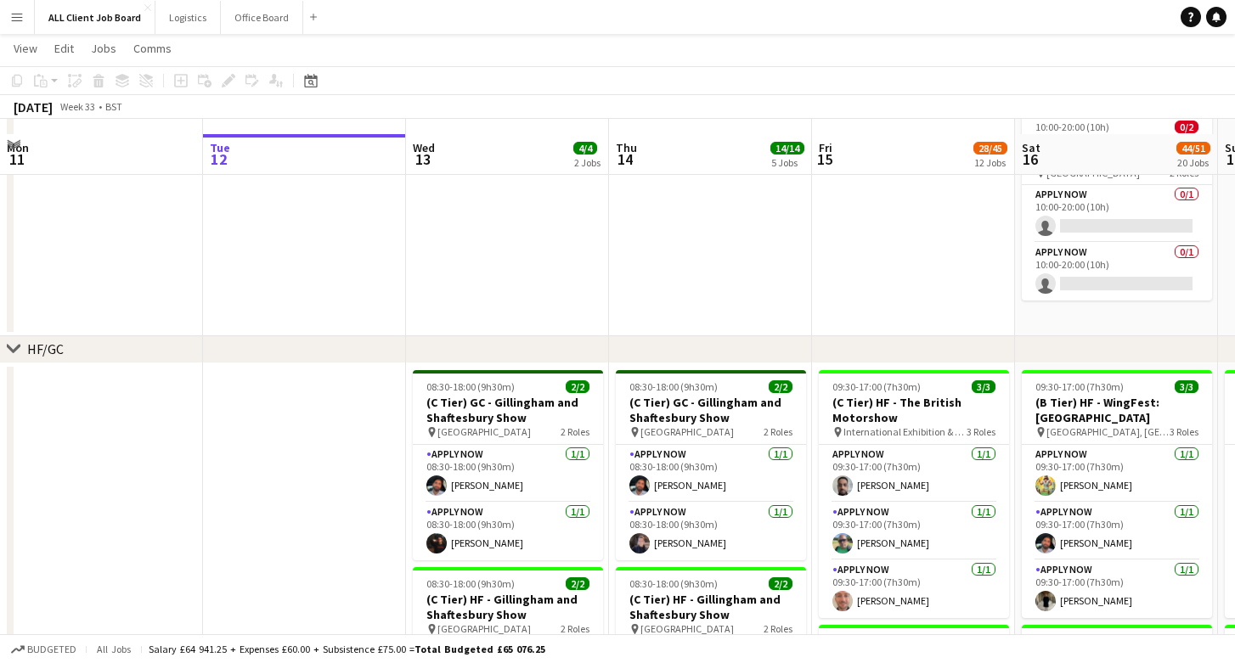
scroll to position [144, 0]
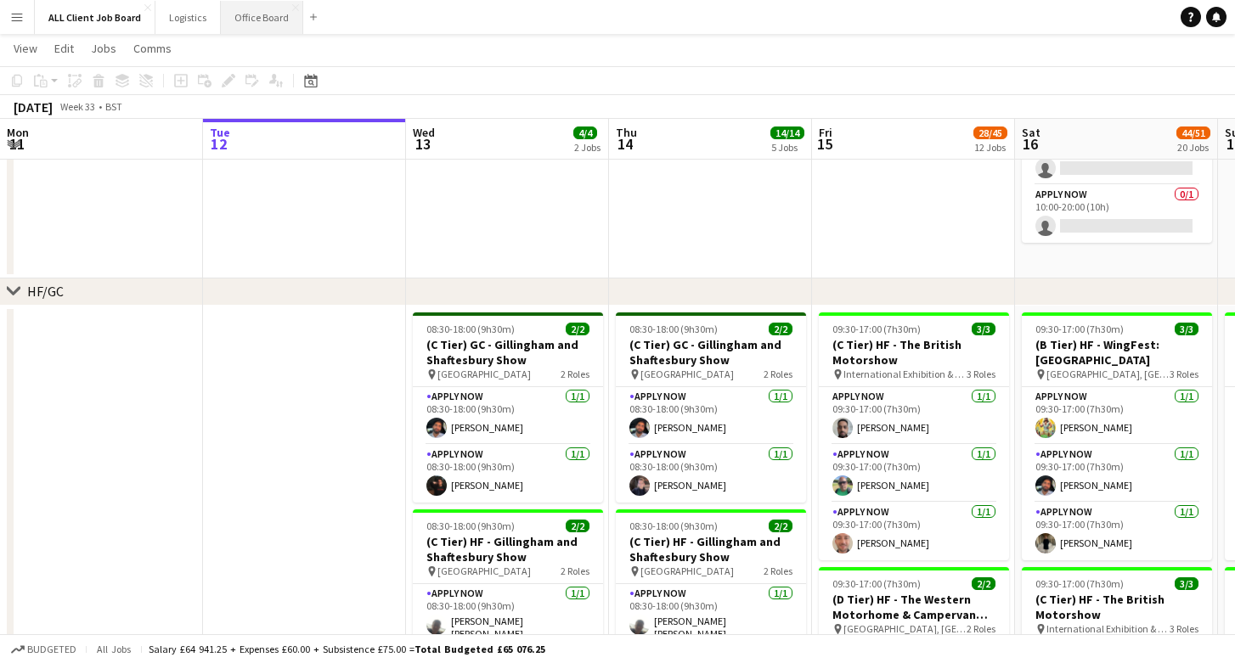
click at [244, 21] on button "Office Board Close" at bounding box center [262, 17] width 82 height 33
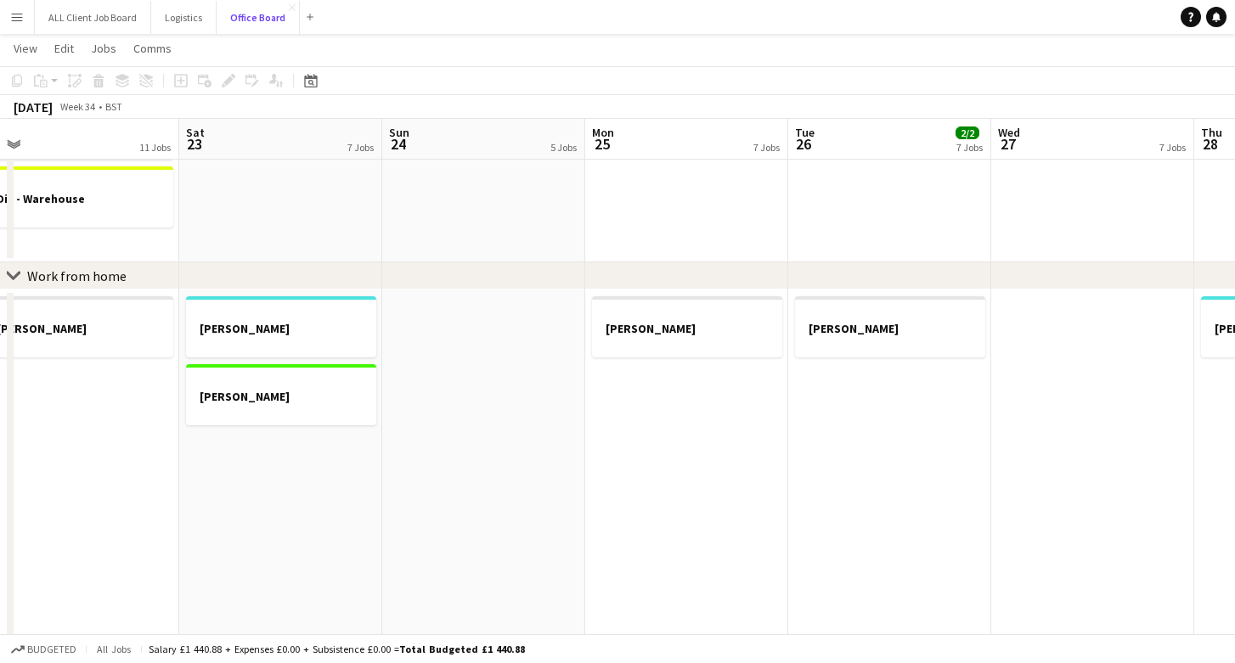
scroll to position [0, 374]
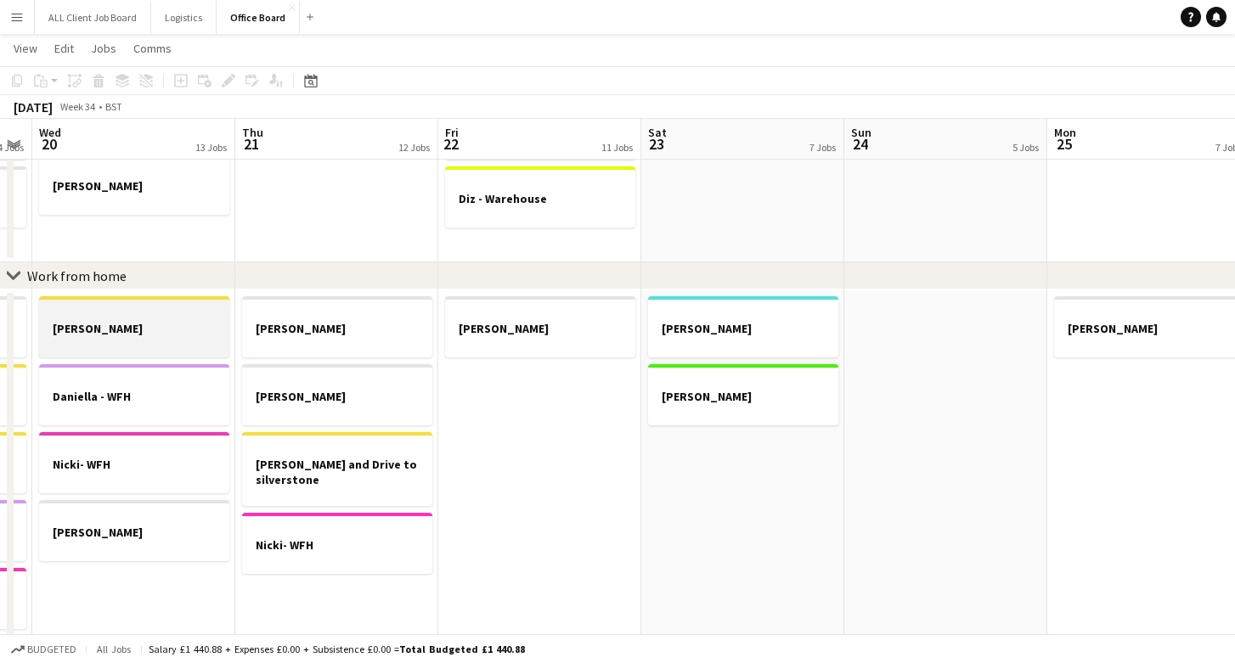
click at [188, 344] on div at bounding box center [134, 343] width 190 height 14
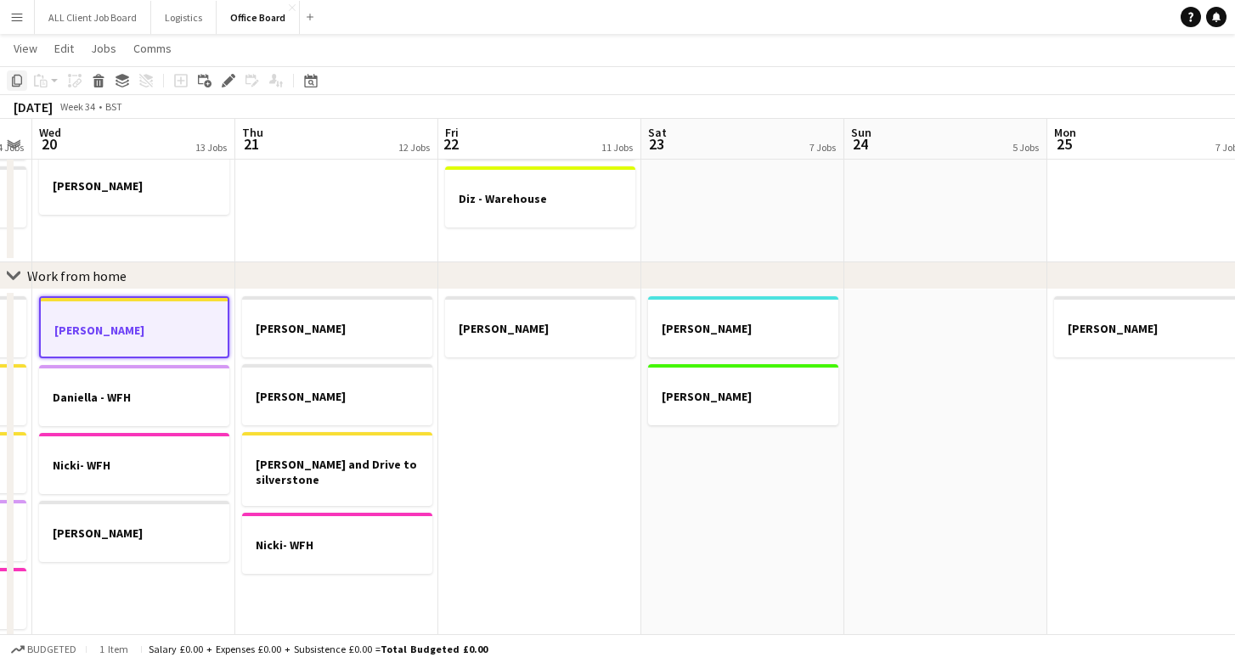
click at [19, 80] on icon "Copy" at bounding box center [17, 81] width 14 height 14
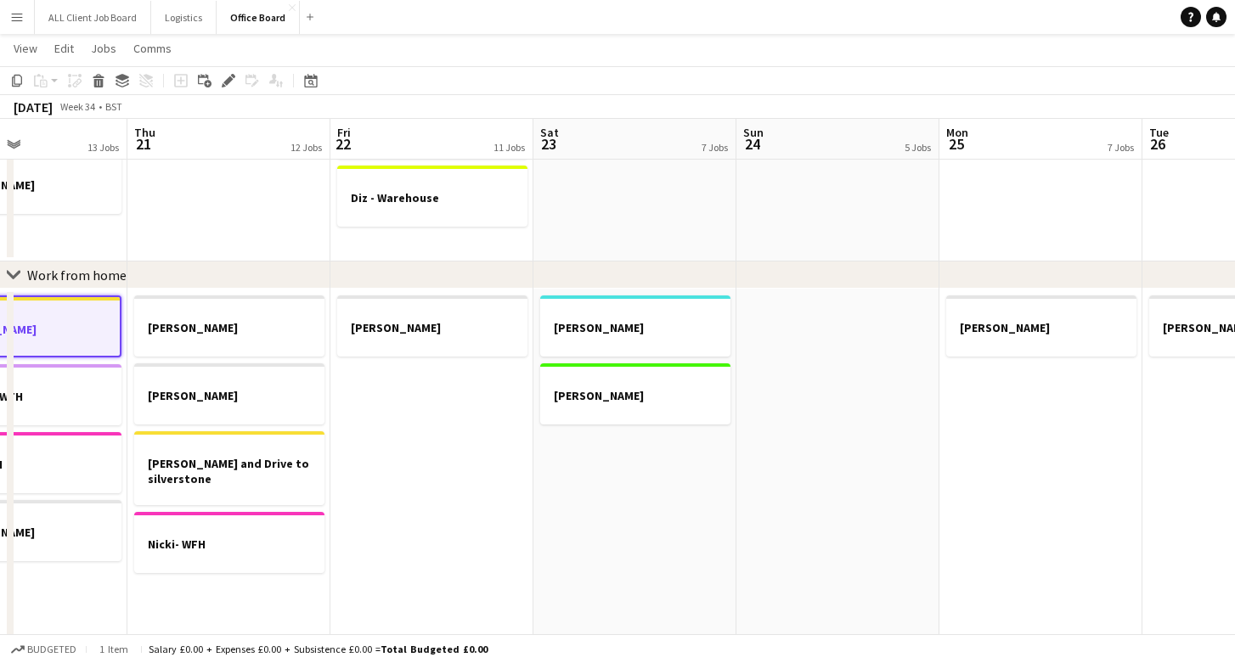
scroll to position [0, 597]
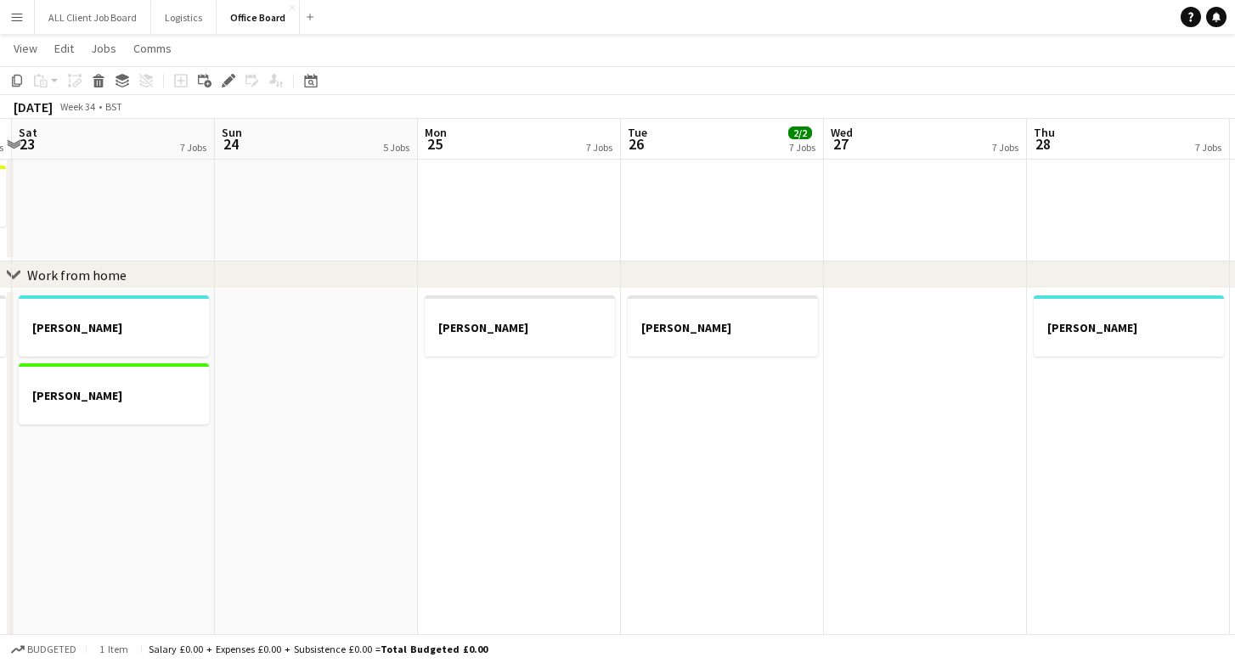
click at [538, 431] on app-date-cell "Chloe - WFH" at bounding box center [519, 510] width 203 height 442
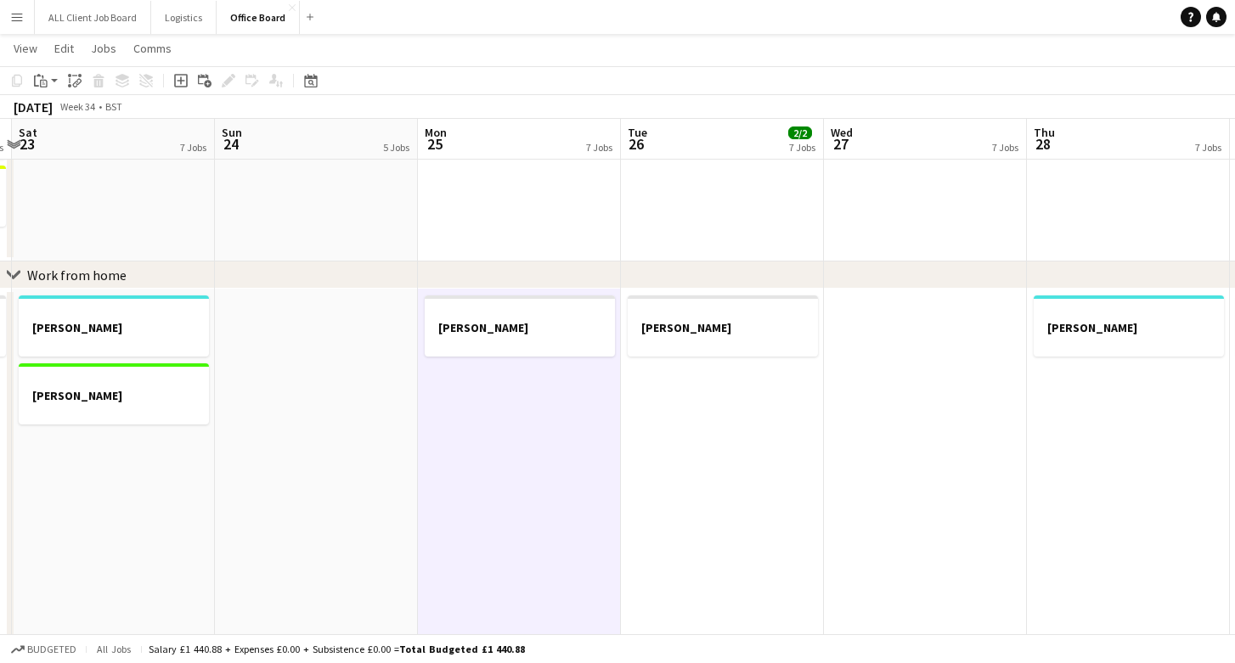
click at [701, 422] on app-date-cell "Chloe - WFH" at bounding box center [722, 510] width 203 height 442
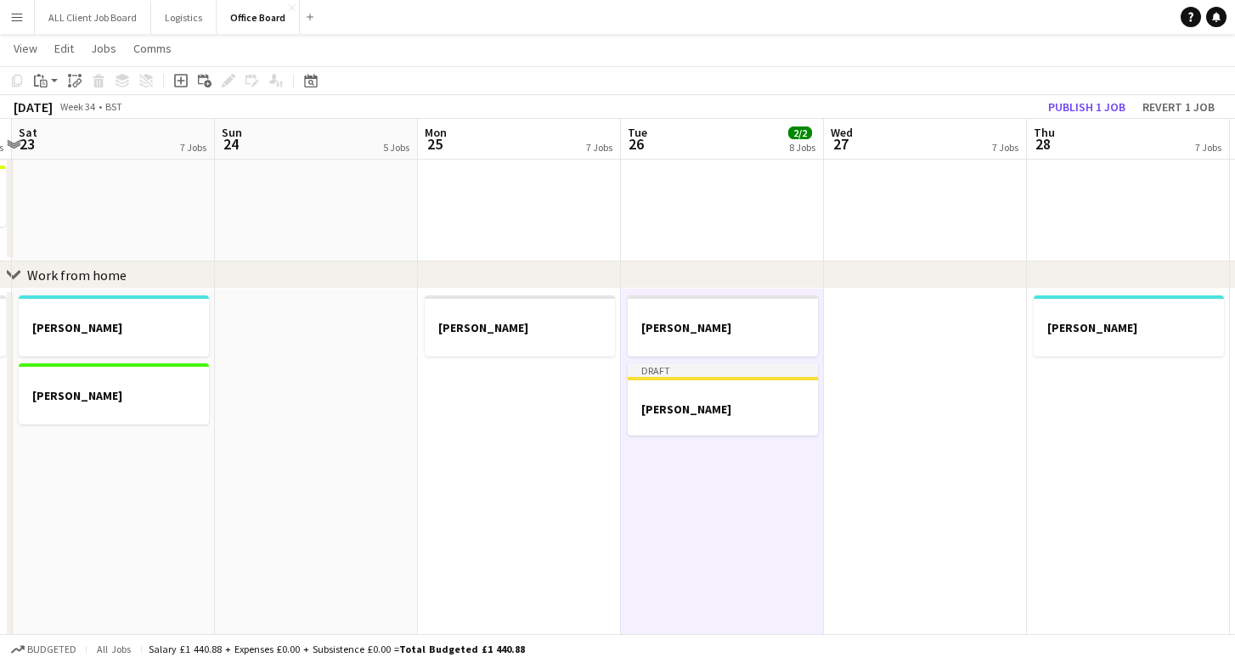
click at [506, 435] on app-date-cell "Chloe - WFH" at bounding box center [519, 510] width 203 height 442
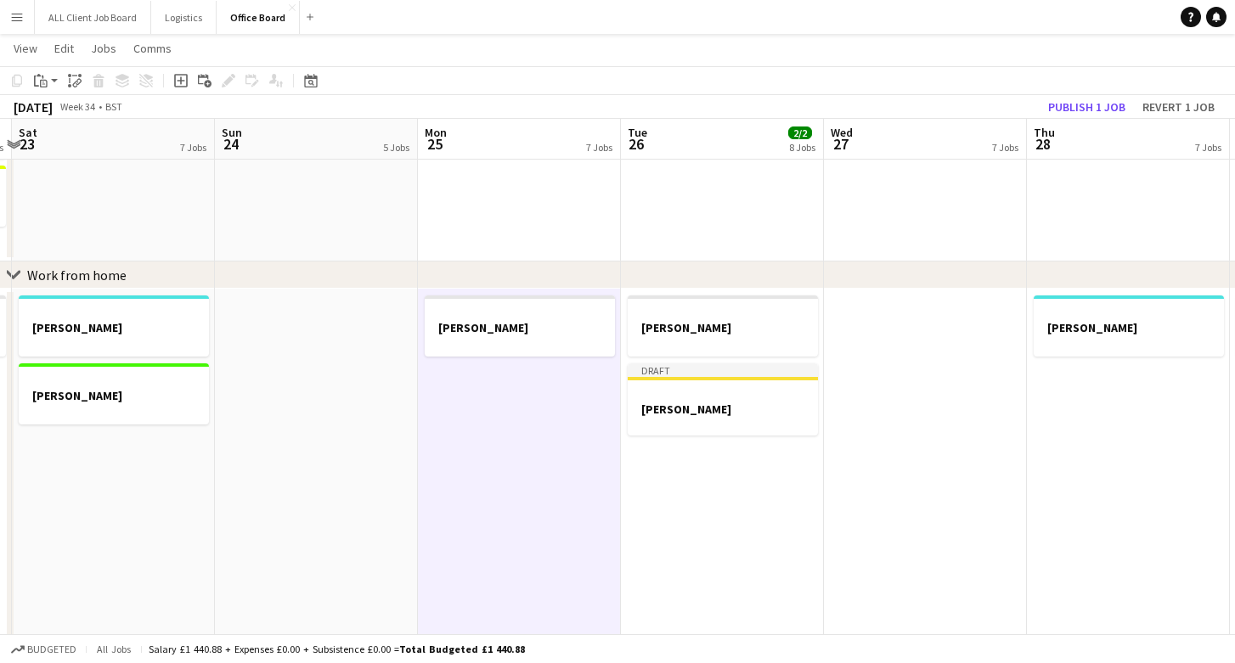
click at [921, 438] on app-date-cell at bounding box center [925, 510] width 203 height 442
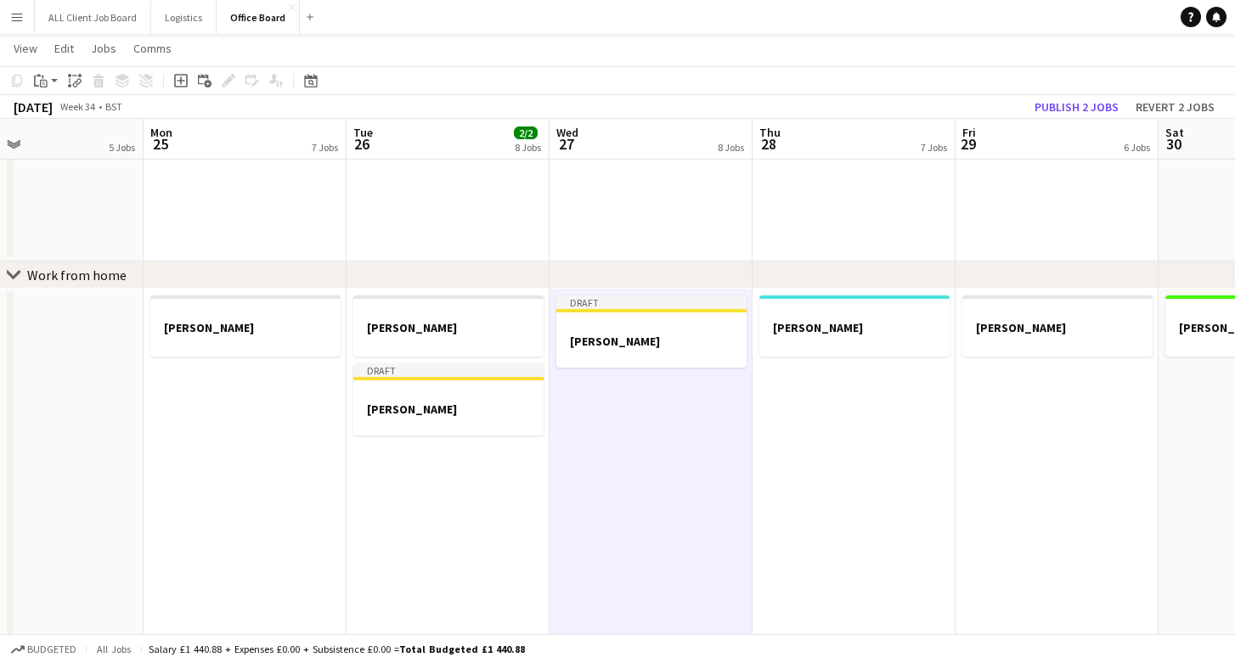
scroll to position [0, 467]
click at [893, 481] on app-date-cell "Dan" at bounding box center [852, 510] width 203 height 442
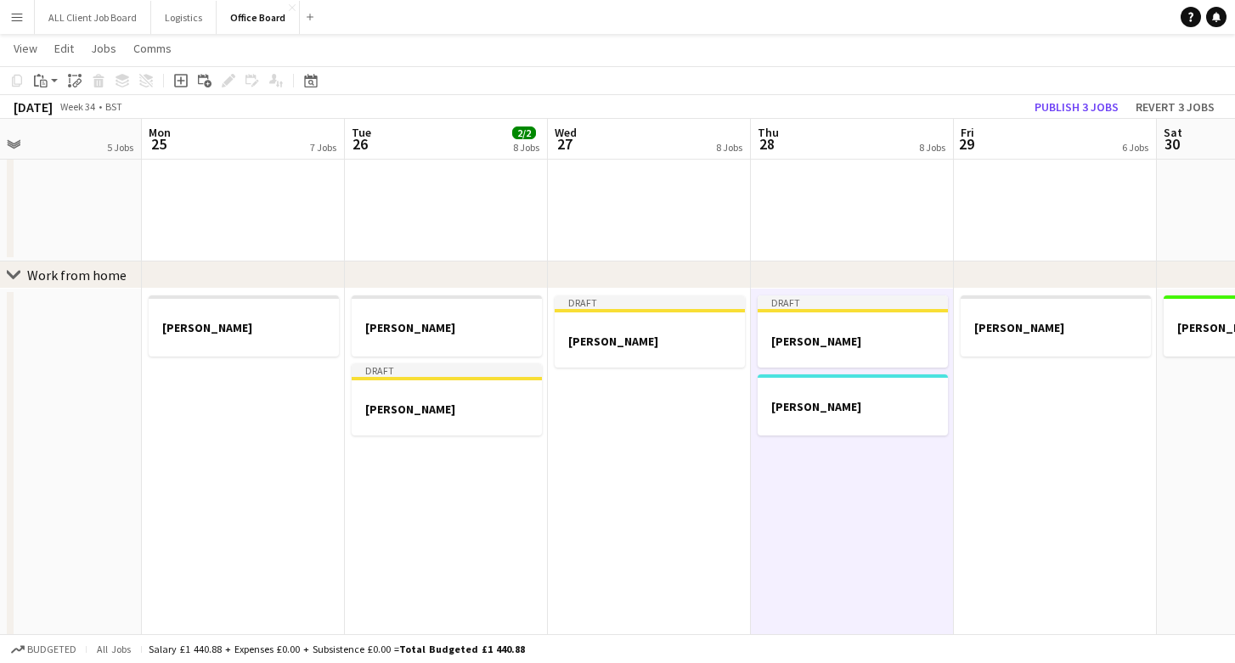
click at [1039, 452] on app-date-cell "Chloe - WFH" at bounding box center [1055, 510] width 203 height 442
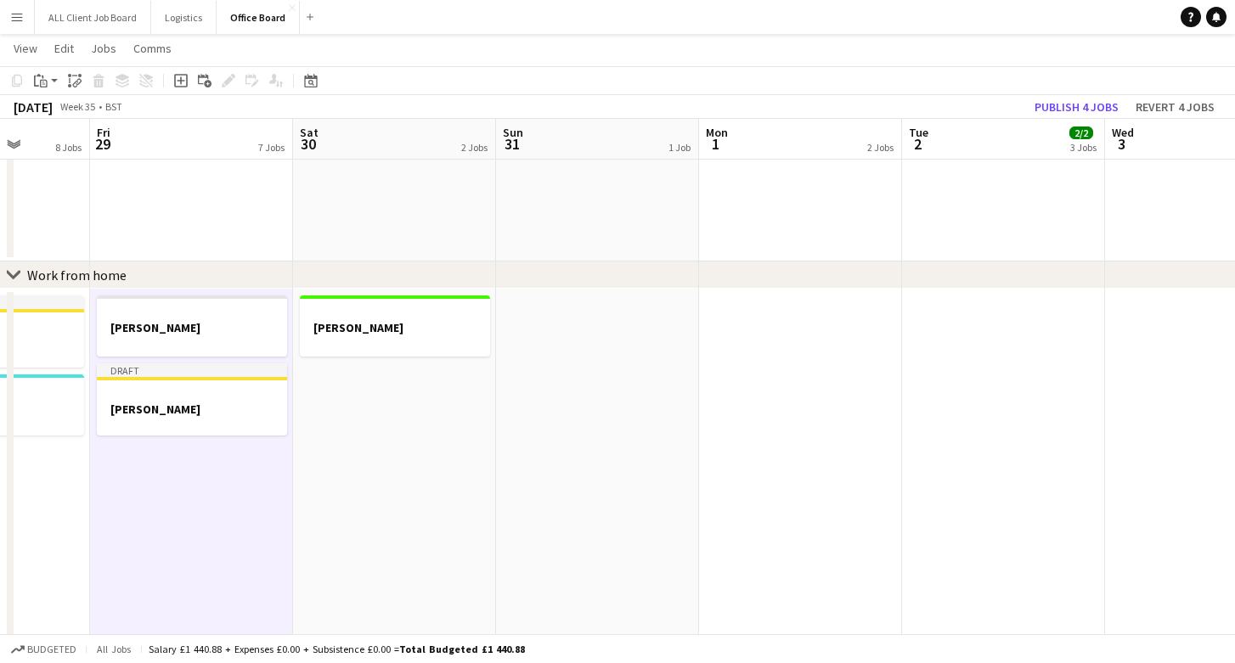
scroll to position [0, 523]
click at [799, 450] on app-date-cell at bounding box center [796, 510] width 203 height 442
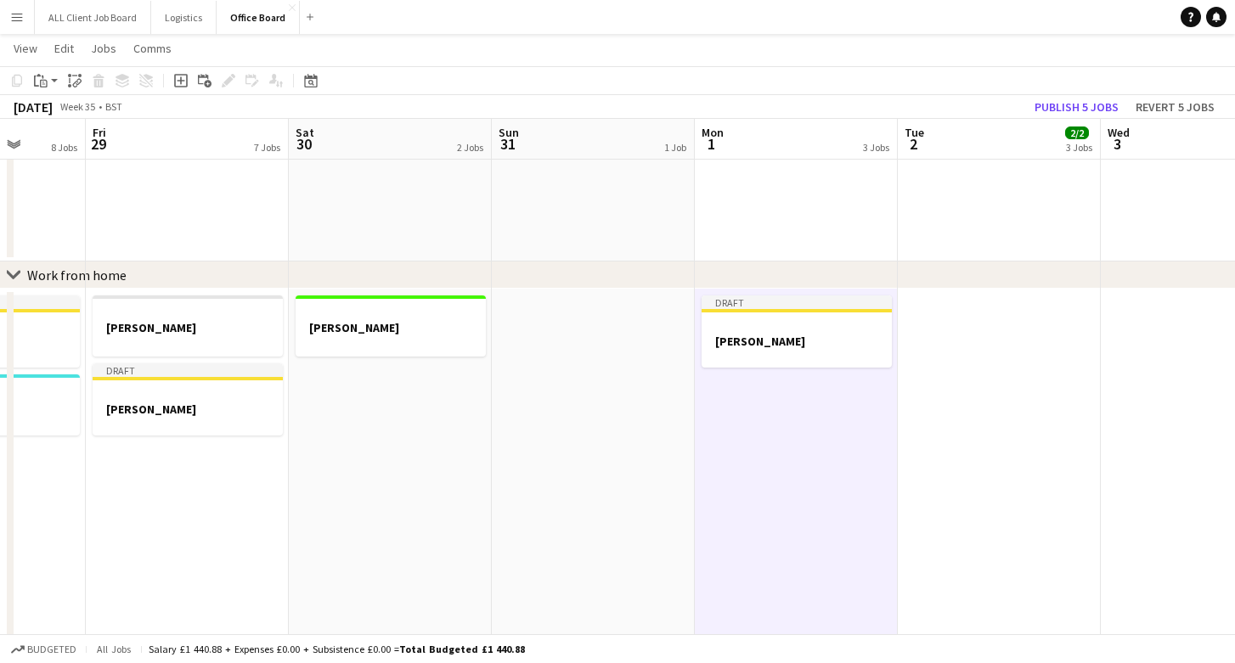
click at [940, 437] on app-date-cell at bounding box center [999, 510] width 203 height 442
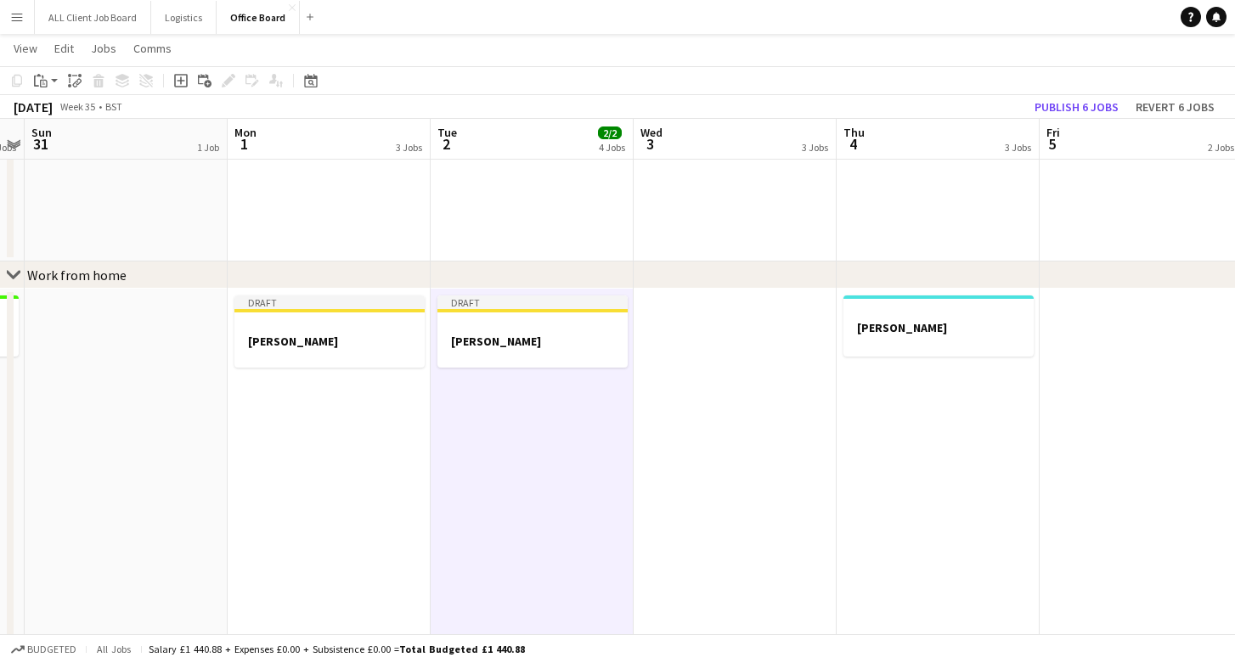
scroll to position [0, 621]
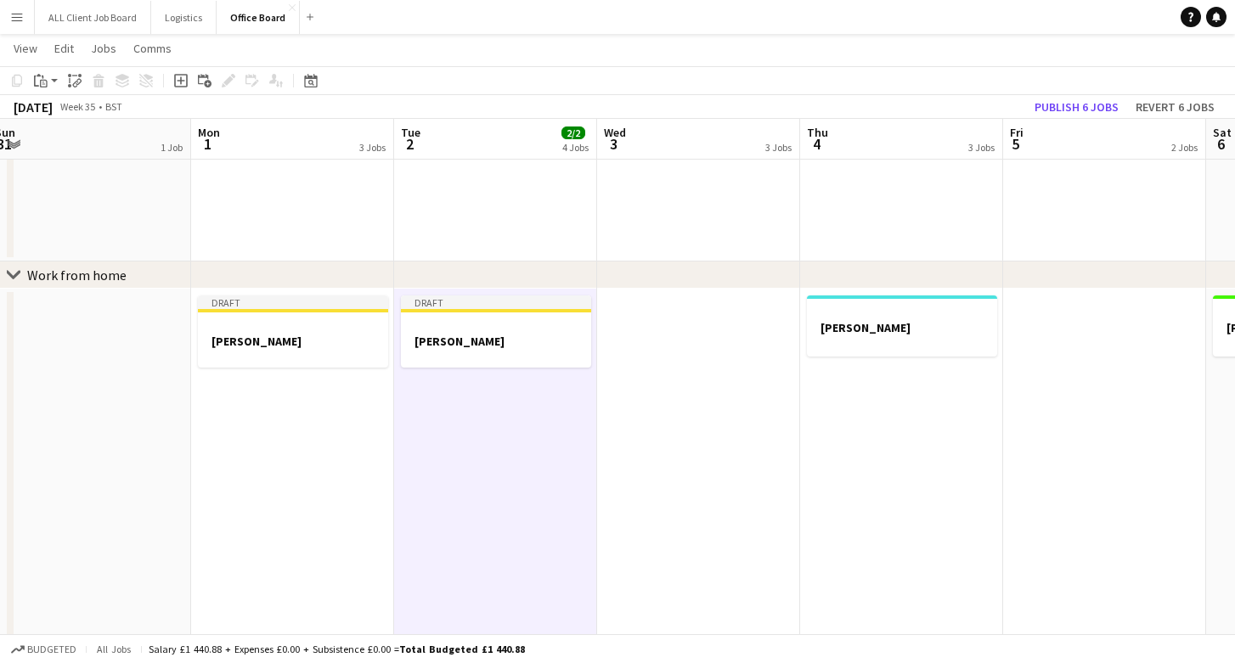
click at [940, 437] on app-date-cell "Dan" at bounding box center [901, 510] width 203 height 442
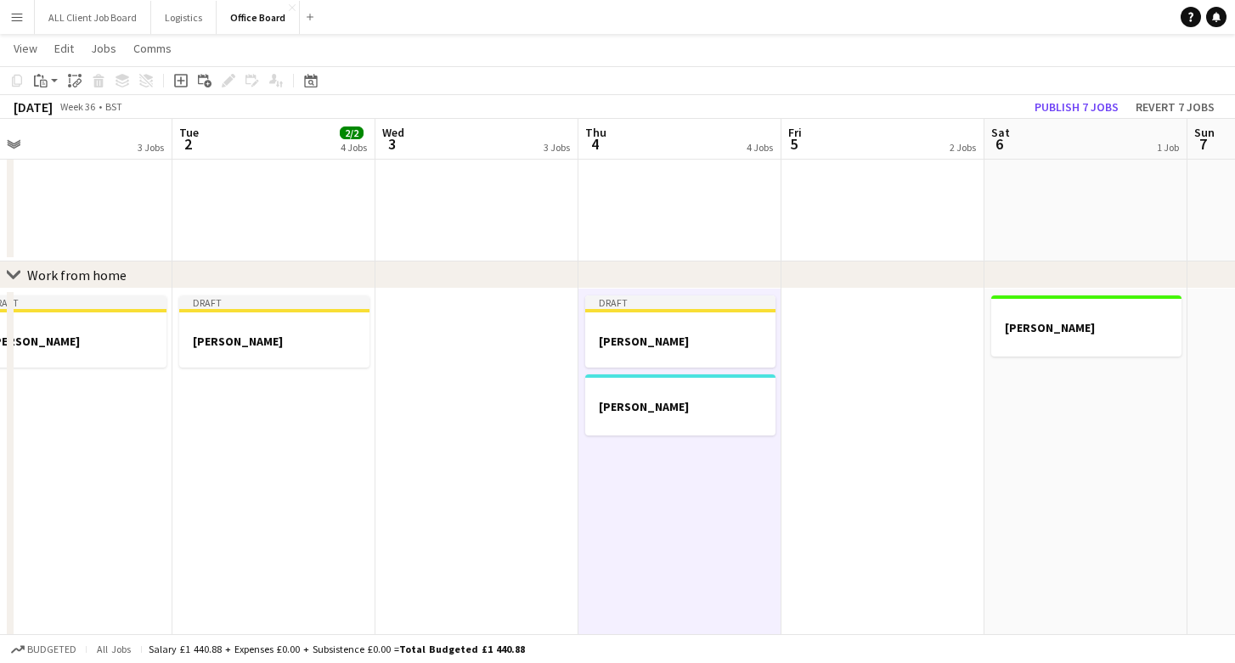
scroll to position [0, 849]
click at [940, 437] on app-date-cell at bounding box center [876, 510] width 203 height 442
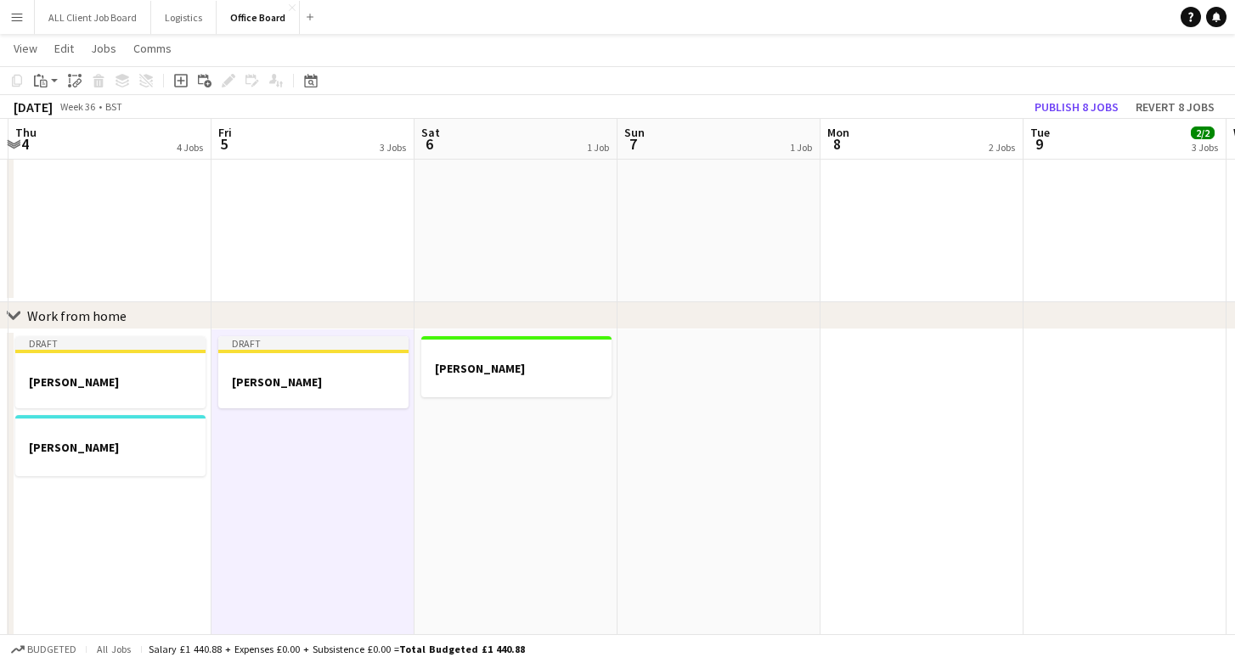
scroll to position [0, 616]
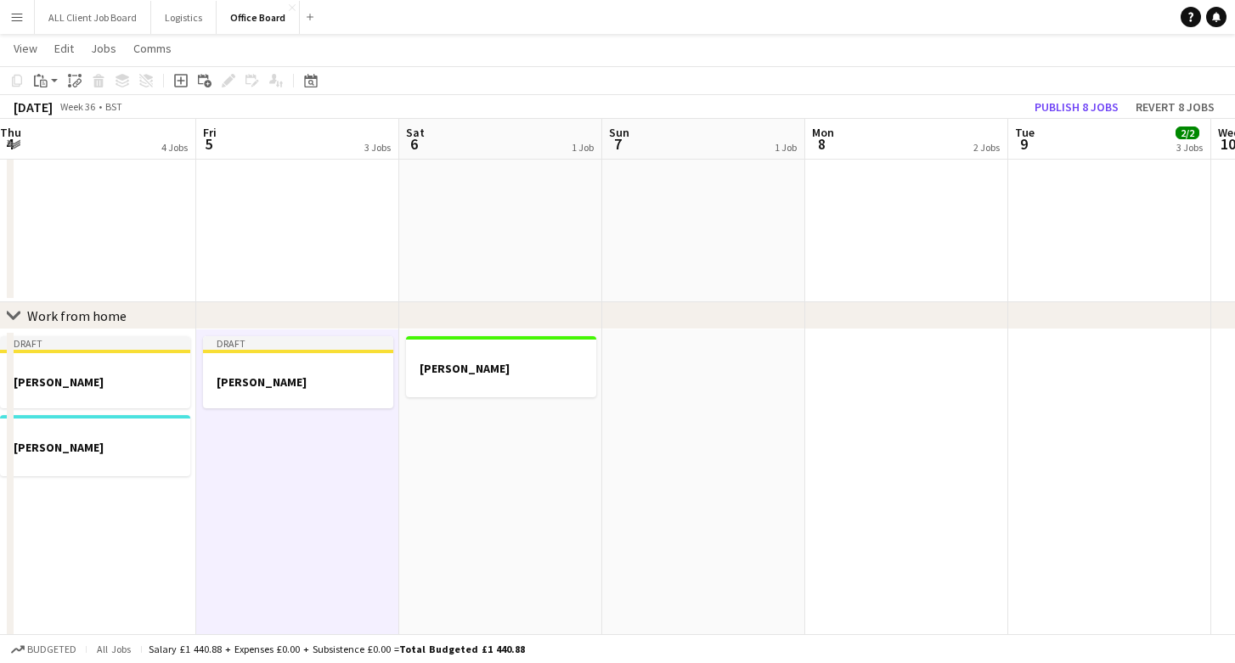
click at [922, 489] on app-date-cell at bounding box center [906, 551] width 203 height 442
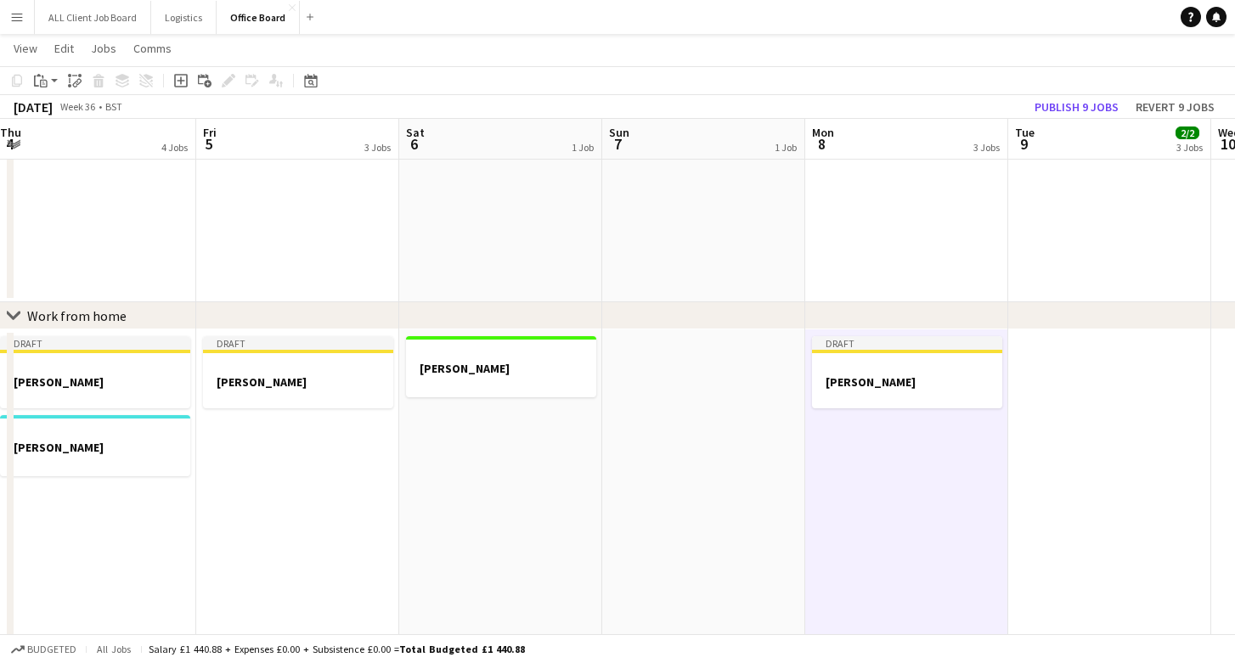
click at [1156, 432] on app-date-cell at bounding box center [1109, 551] width 203 height 442
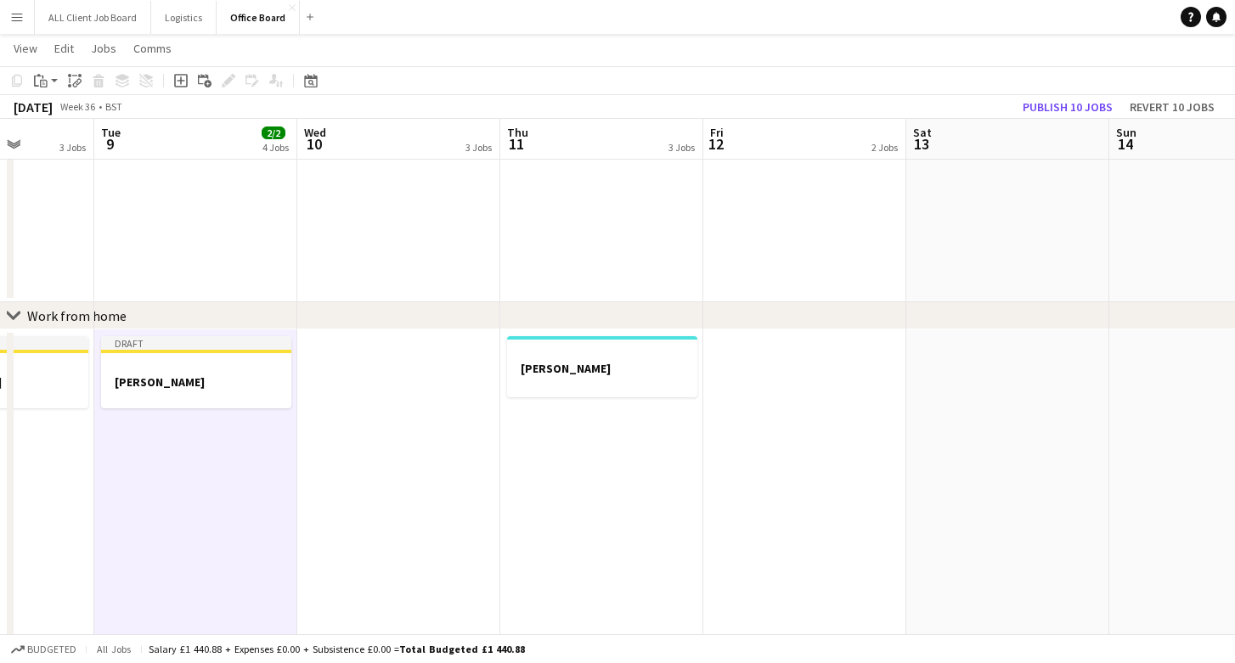
scroll to position [0, 552]
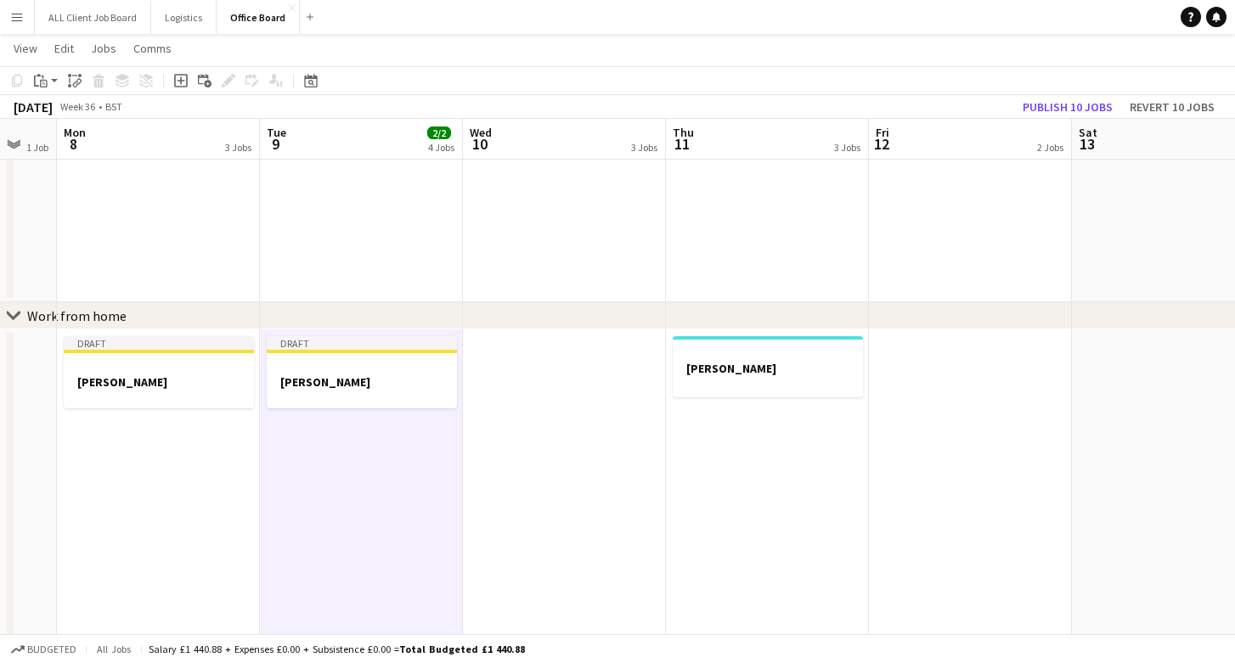
click at [509, 460] on app-date-cell at bounding box center [564, 551] width 203 height 442
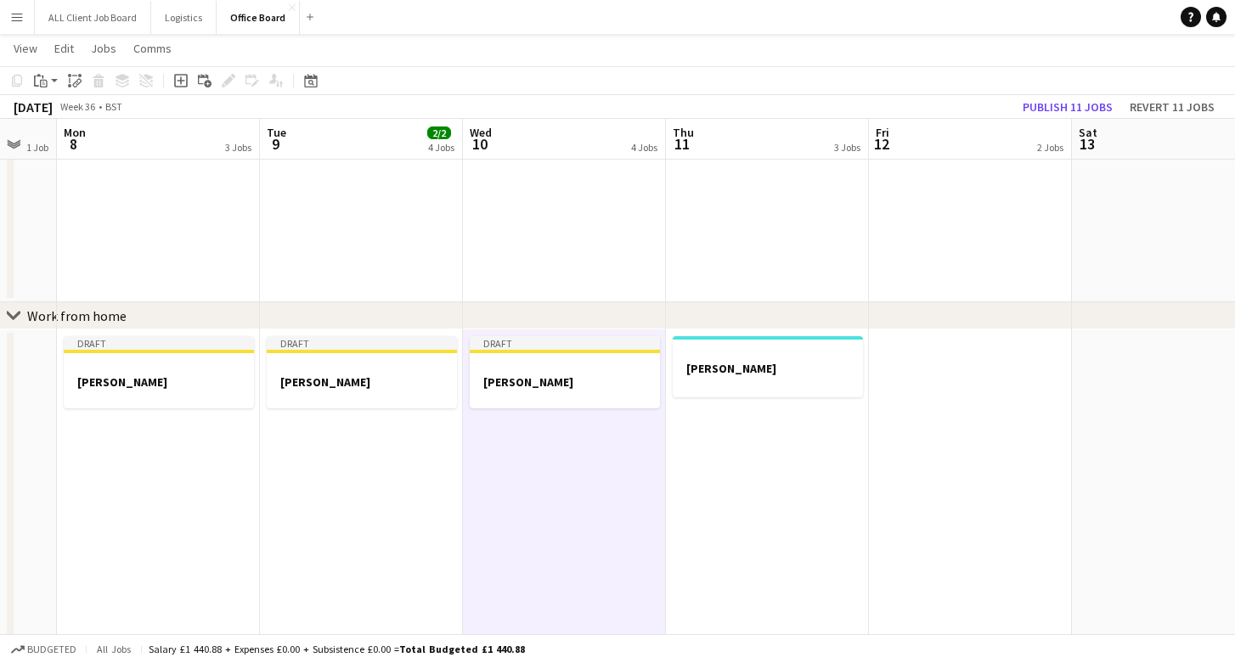
click at [758, 452] on app-date-cell "Dan" at bounding box center [767, 551] width 203 height 442
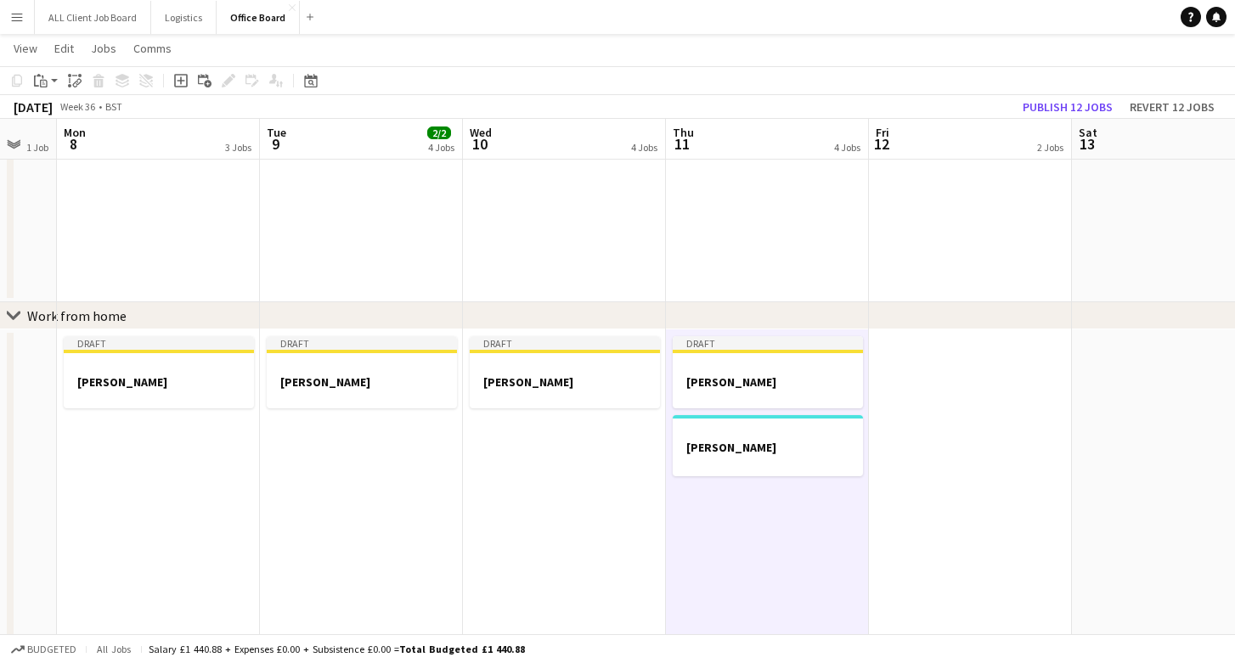
click at [890, 442] on app-date-cell at bounding box center [970, 551] width 203 height 442
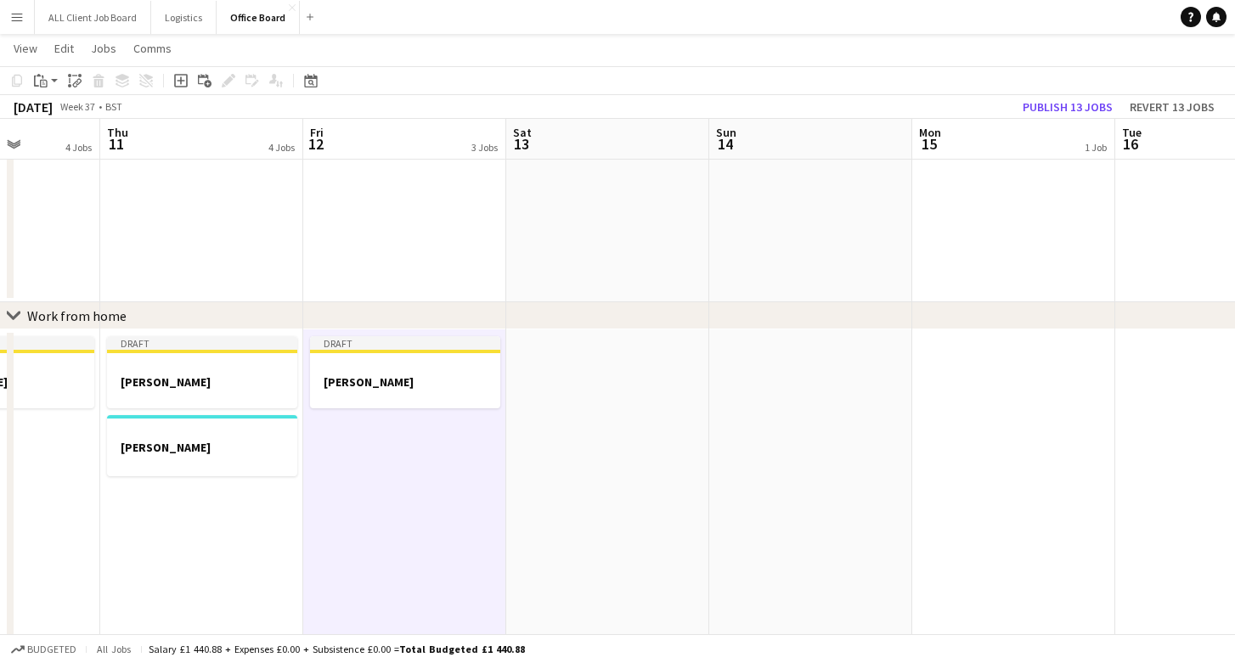
scroll to position [0, 716]
click at [996, 406] on app-date-cell at bounding box center [1009, 551] width 203 height 442
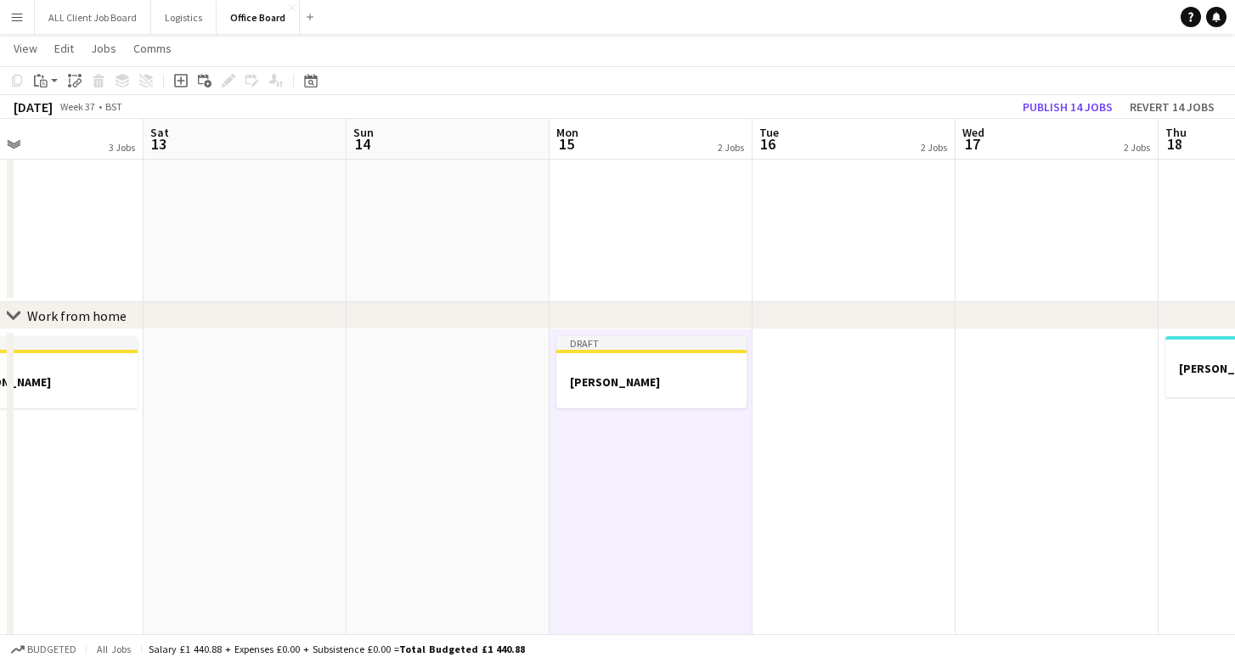
scroll to position [0, 715]
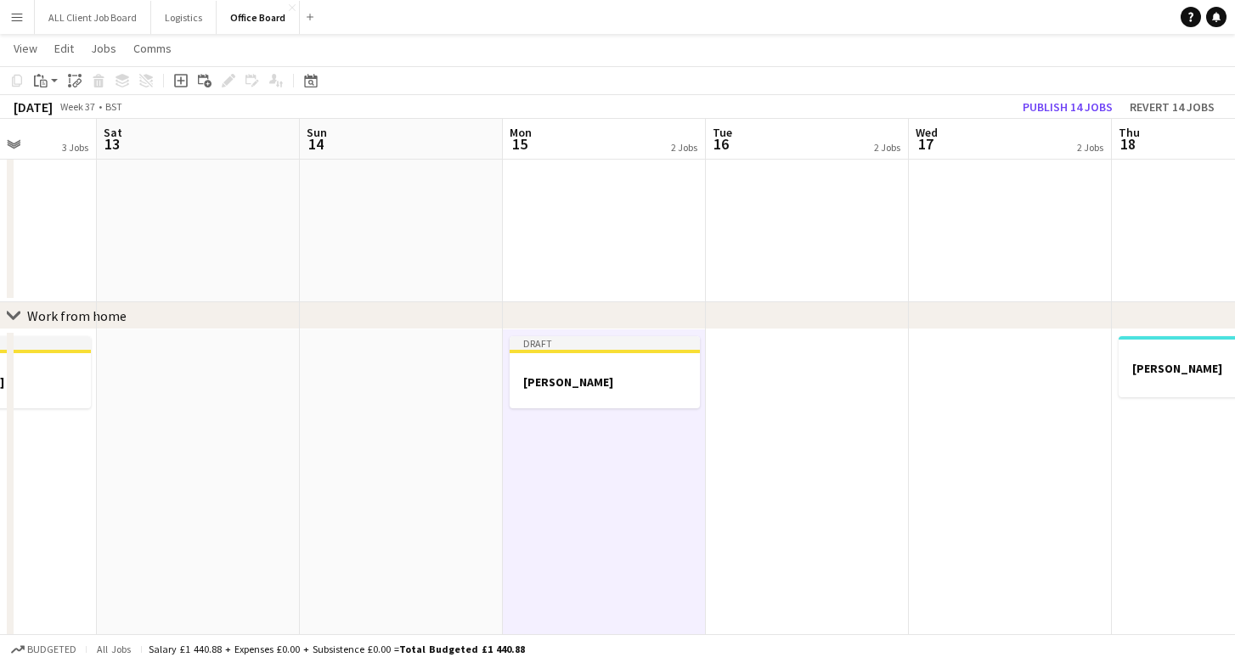
click at [879, 422] on app-date-cell at bounding box center [807, 551] width 203 height 442
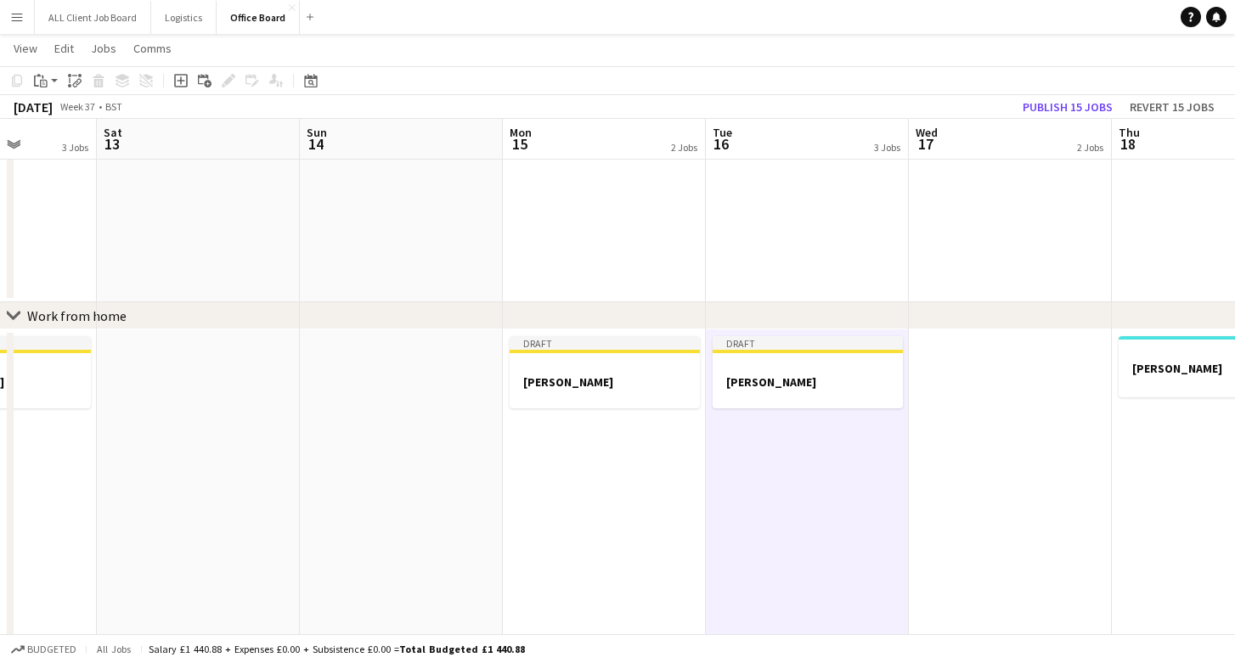
click at [996, 423] on app-date-cell at bounding box center [1010, 551] width 203 height 442
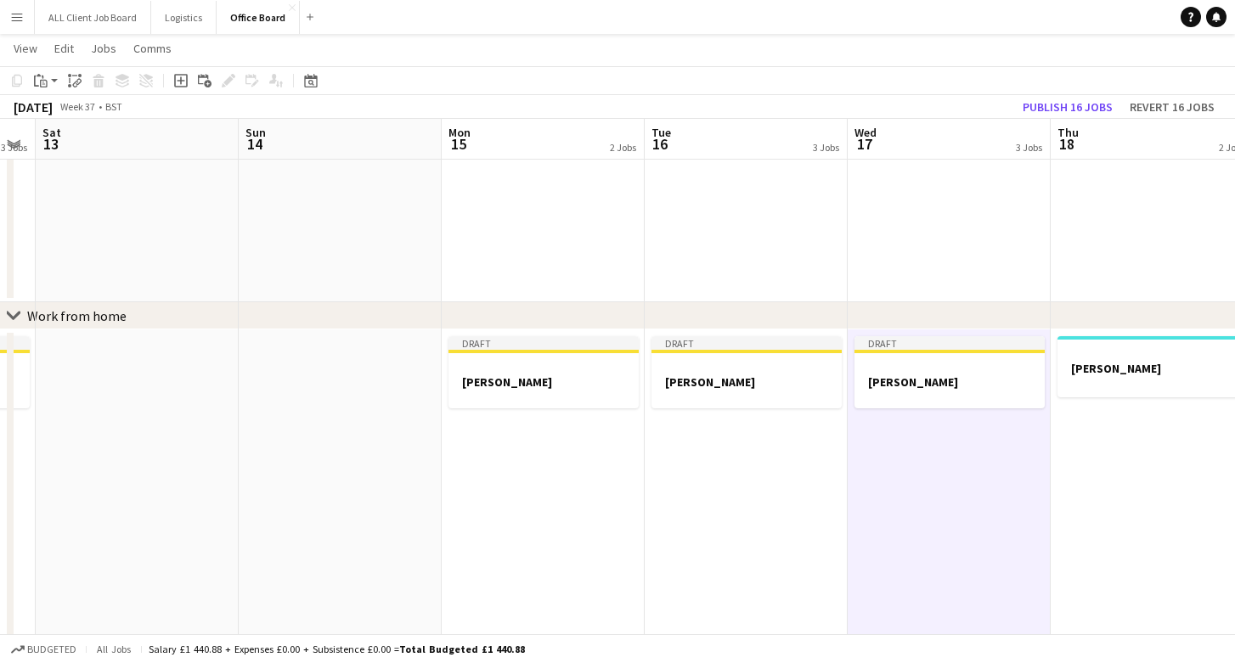
scroll to position [0, 784]
click at [1096, 454] on app-date-cell "Dan" at bounding box center [1144, 551] width 203 height 442
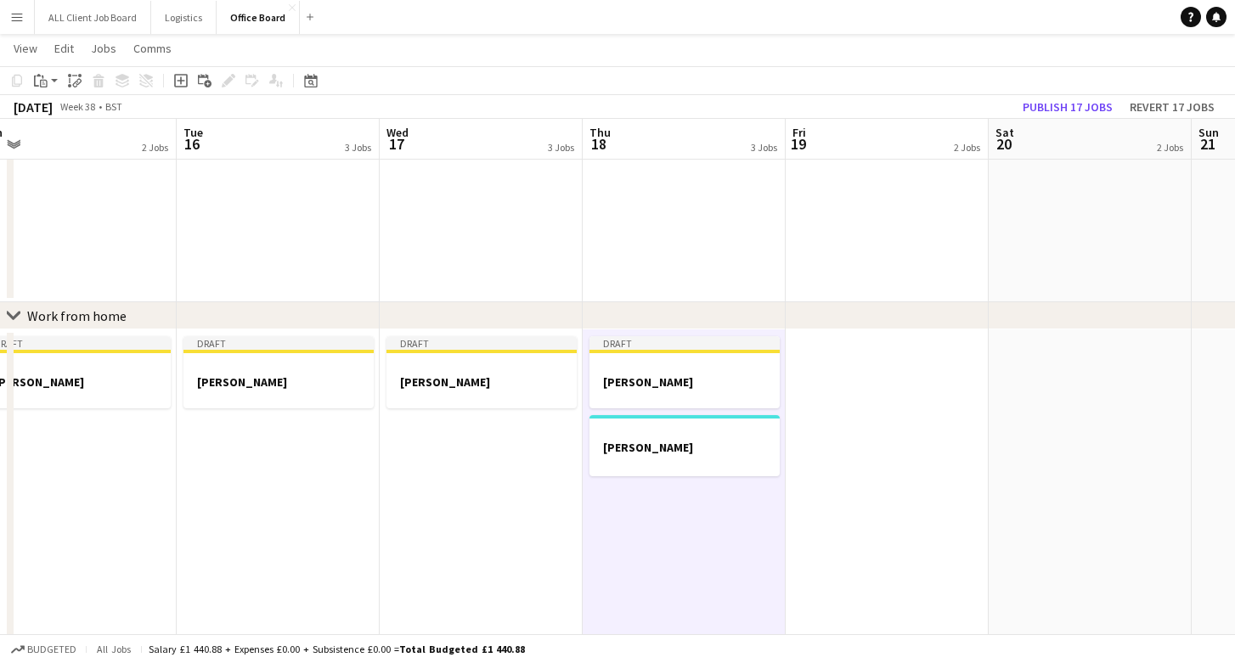
scroll to position [0, 845]
click at [911, 462] on app-date-cell at bounding box center [880, 551] width 203 height 442
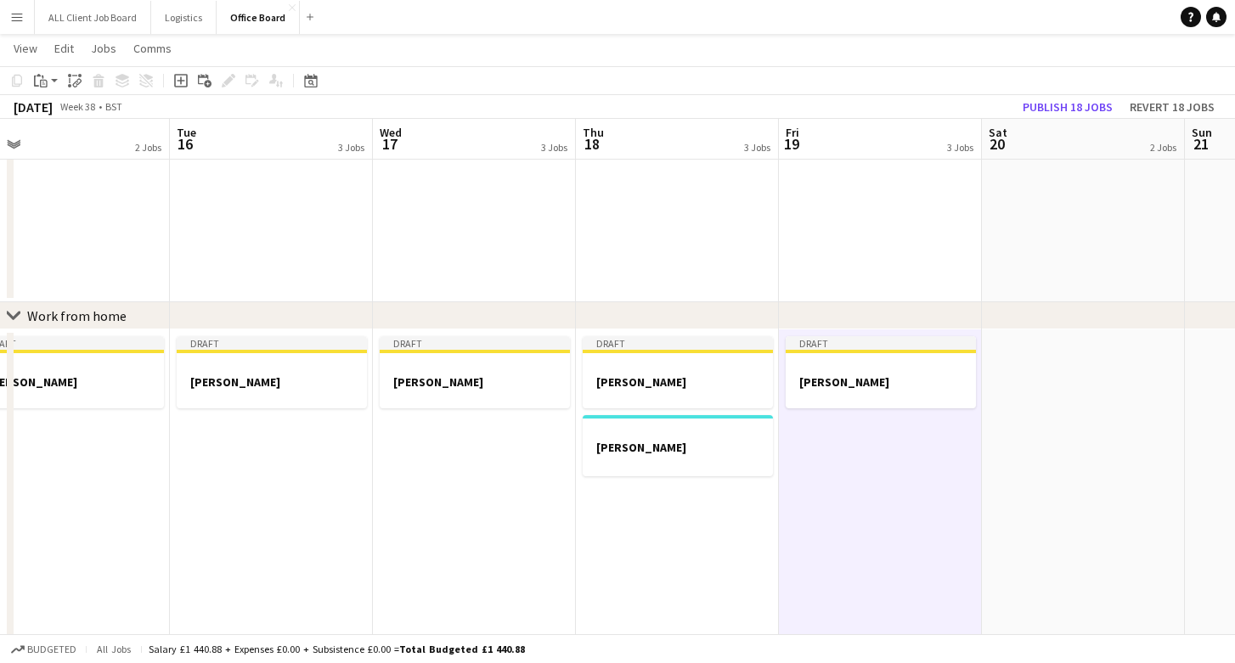
click at [1028, 449] on app-date-cell at bounding box center [1083, 551] width 203 height 442
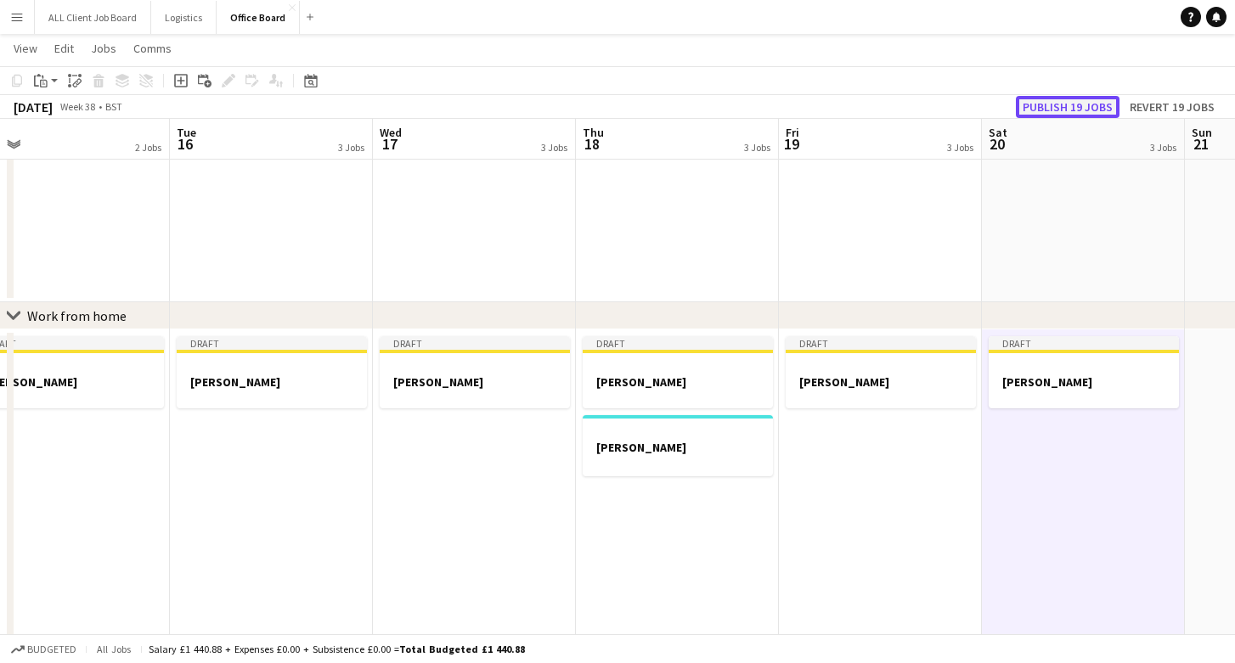
click at [1045, 107] on button "Publish 19 jobs" at bounding box center [1068, 107] width 104 height 22
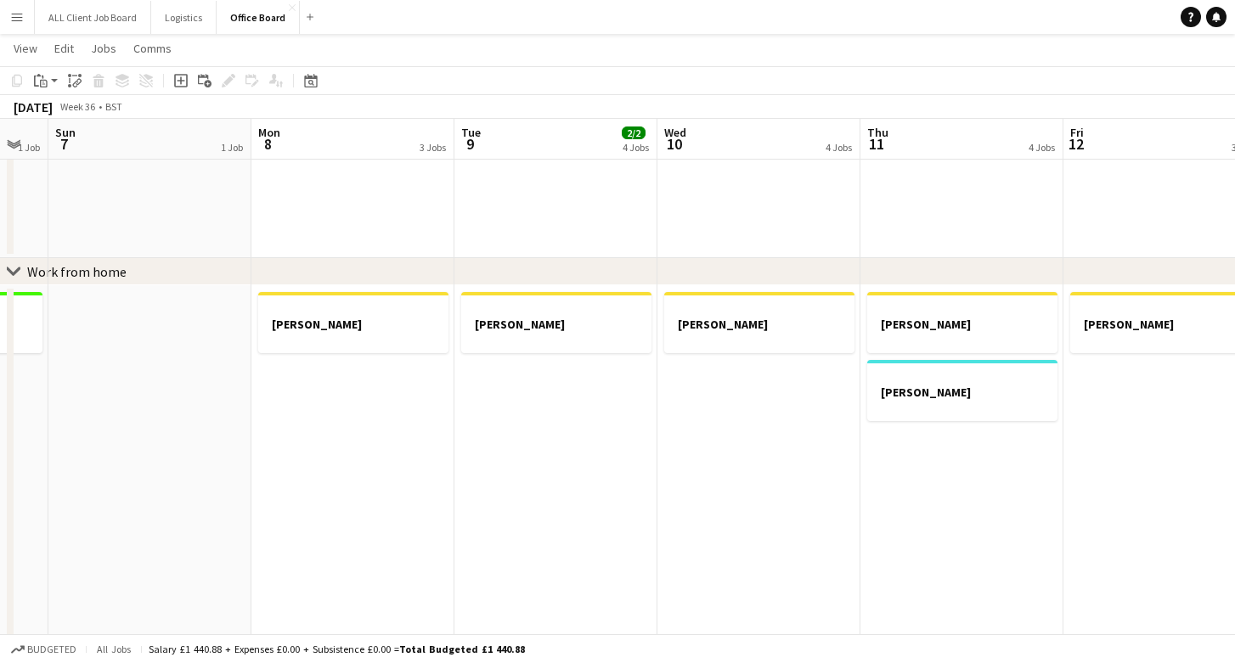
scroll to position [0, 374]
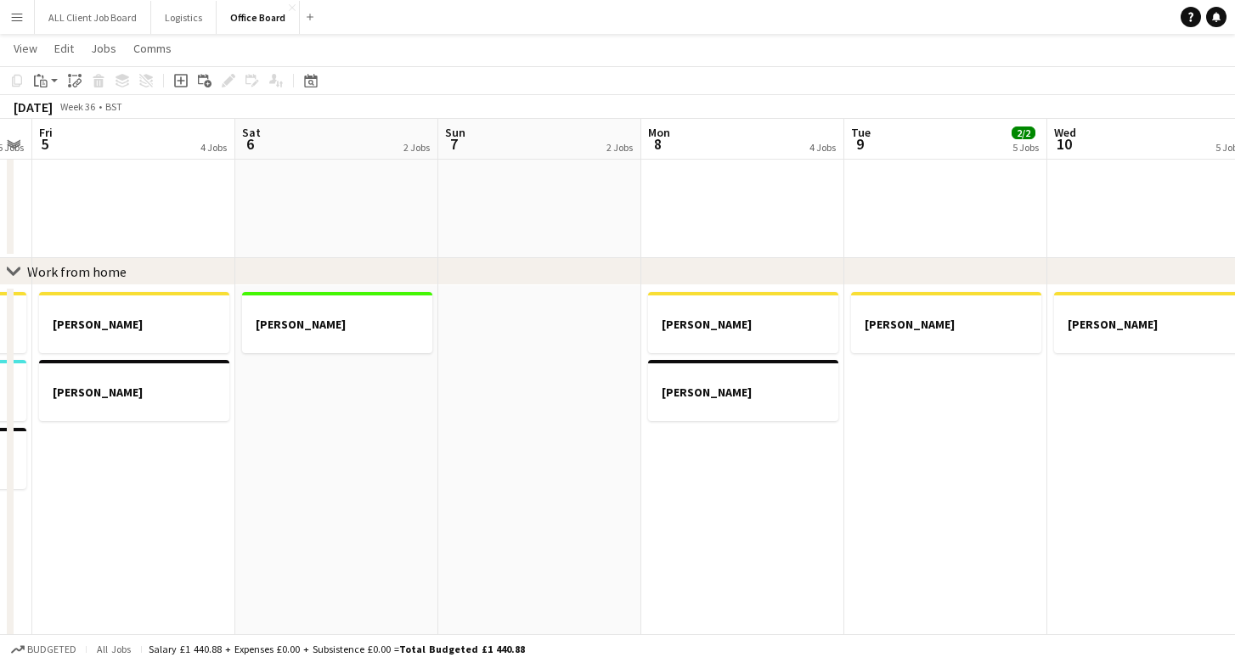
click at [17, 10] on app-icon "Menu" at bounding box center [17, 17] width 14 height 14
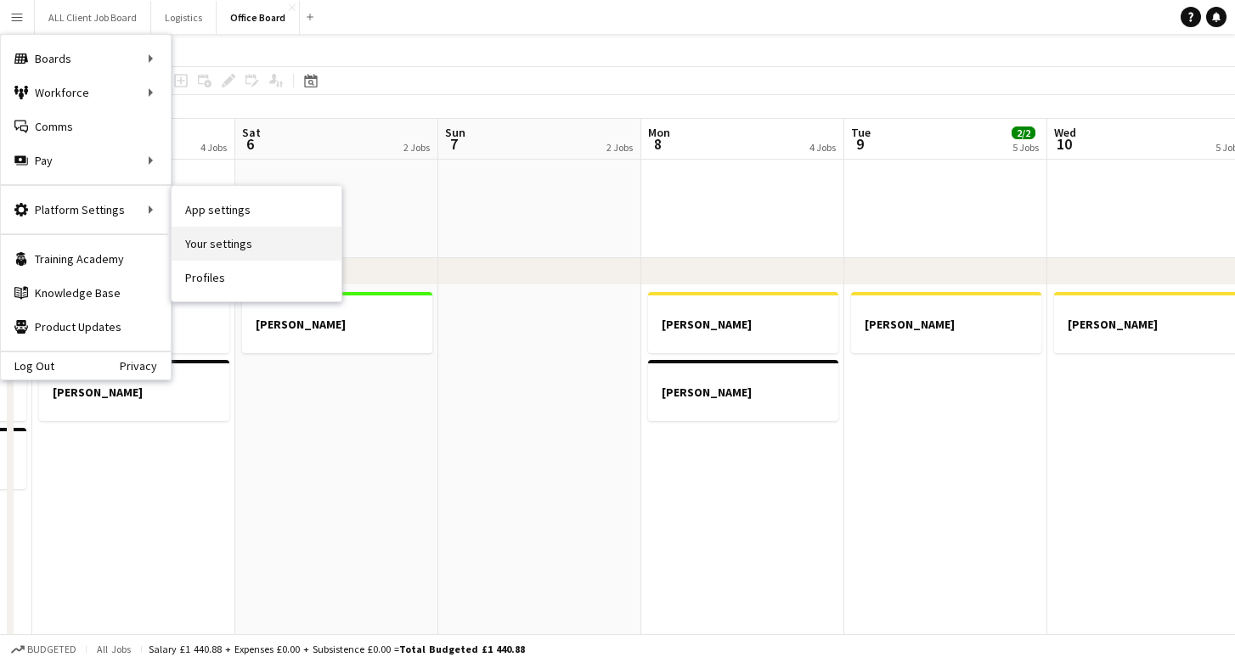
click at [240, 237] on link "Your settings" at bounding box center [257, 244] width 170 height 34
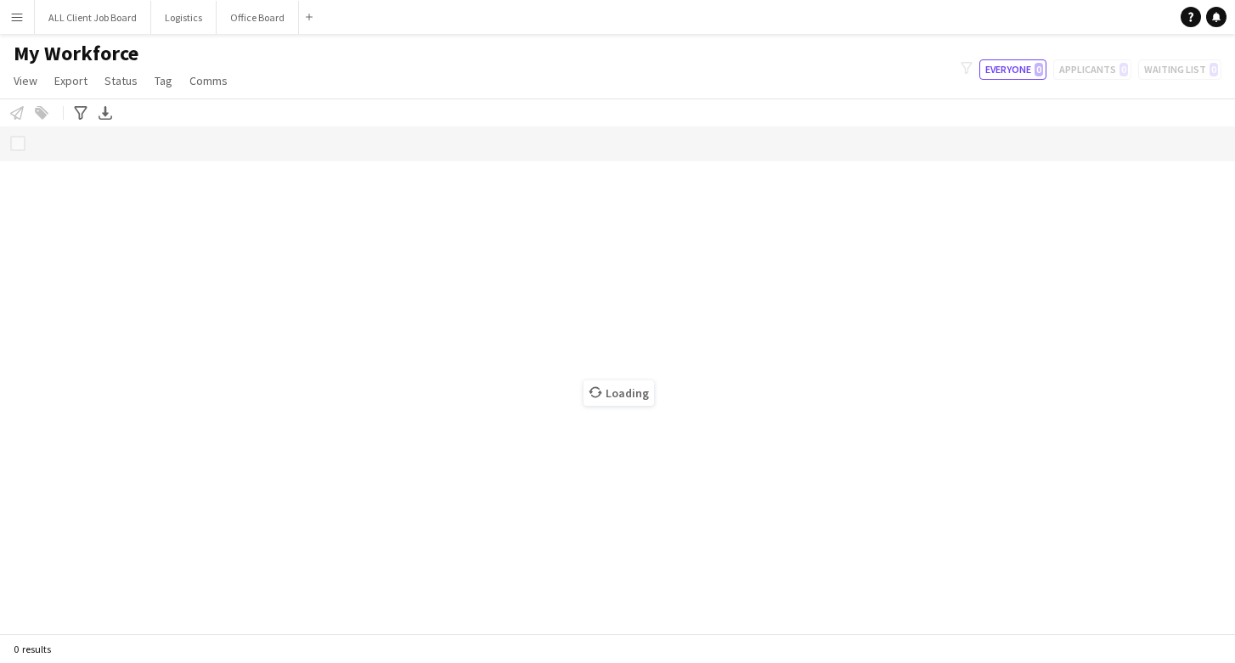
click at [19, 8] on button "Menu" at bounding box center [17, 17] width 34 height 34
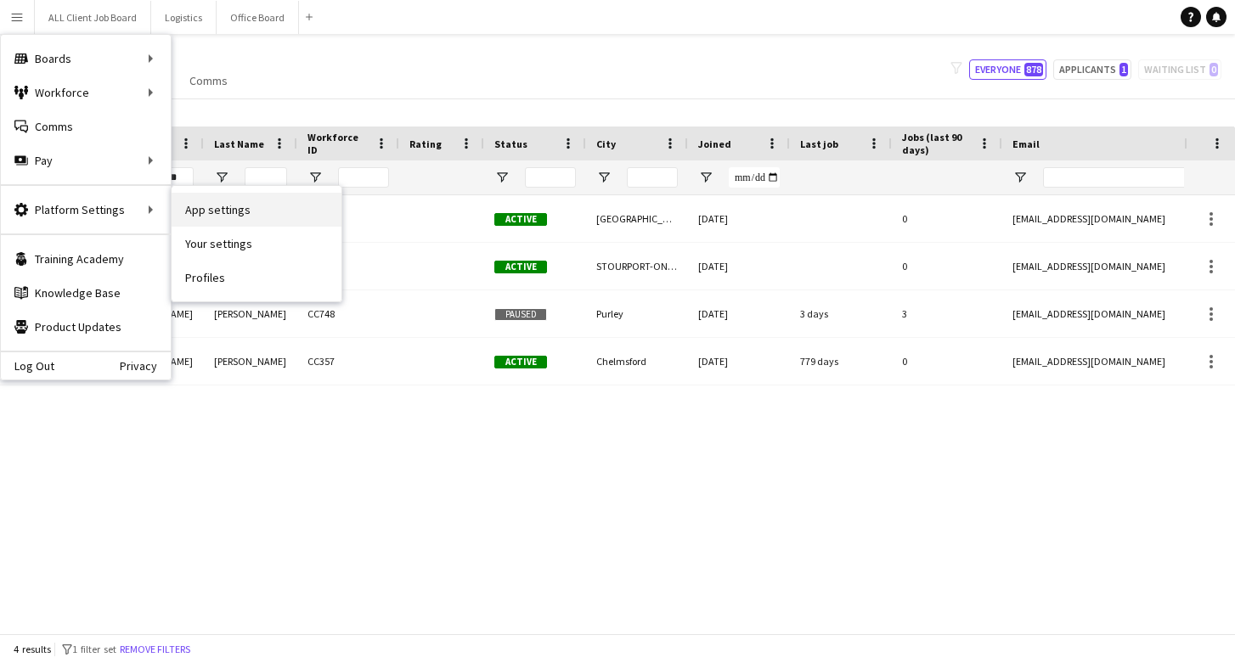
click at [221, 207] on link "App settings" at bounding box center [257, 210] width 170 height 34
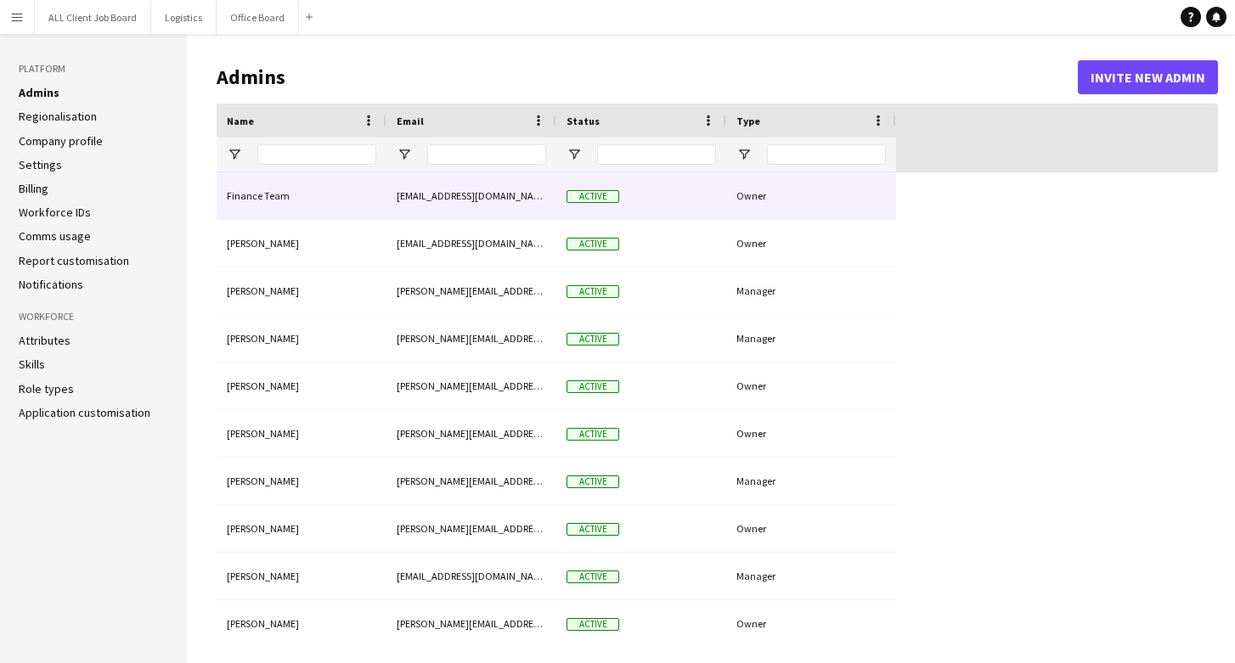
type input "**********"
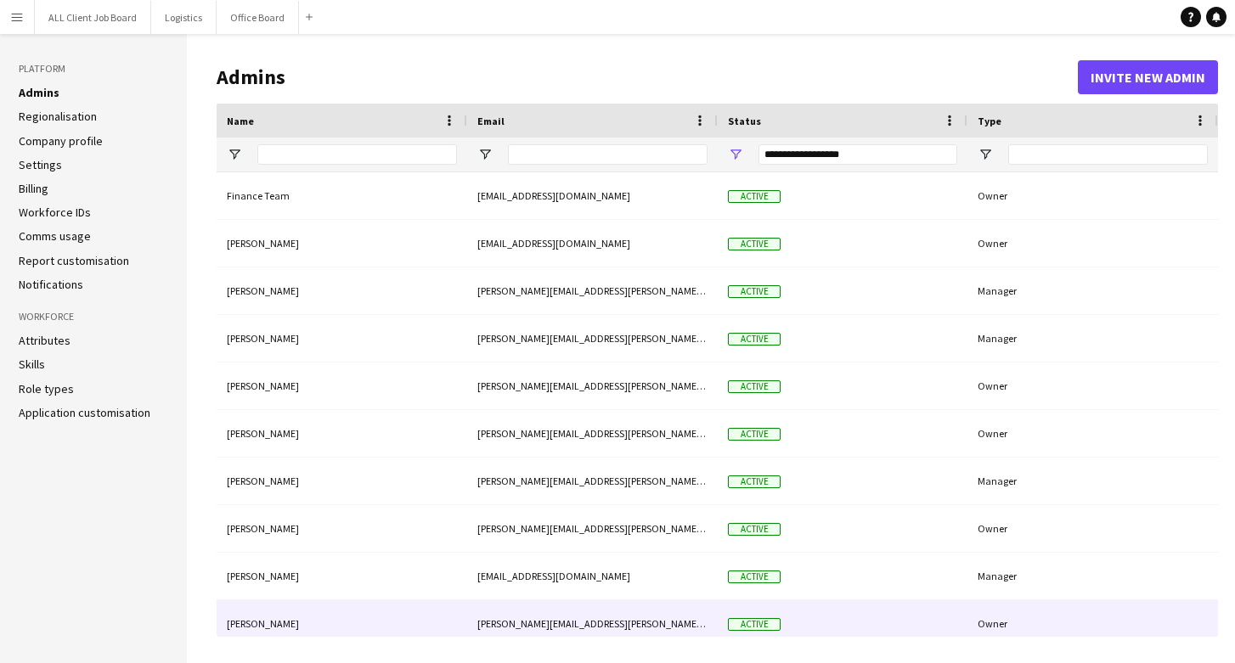
scroll to position [154, 0]
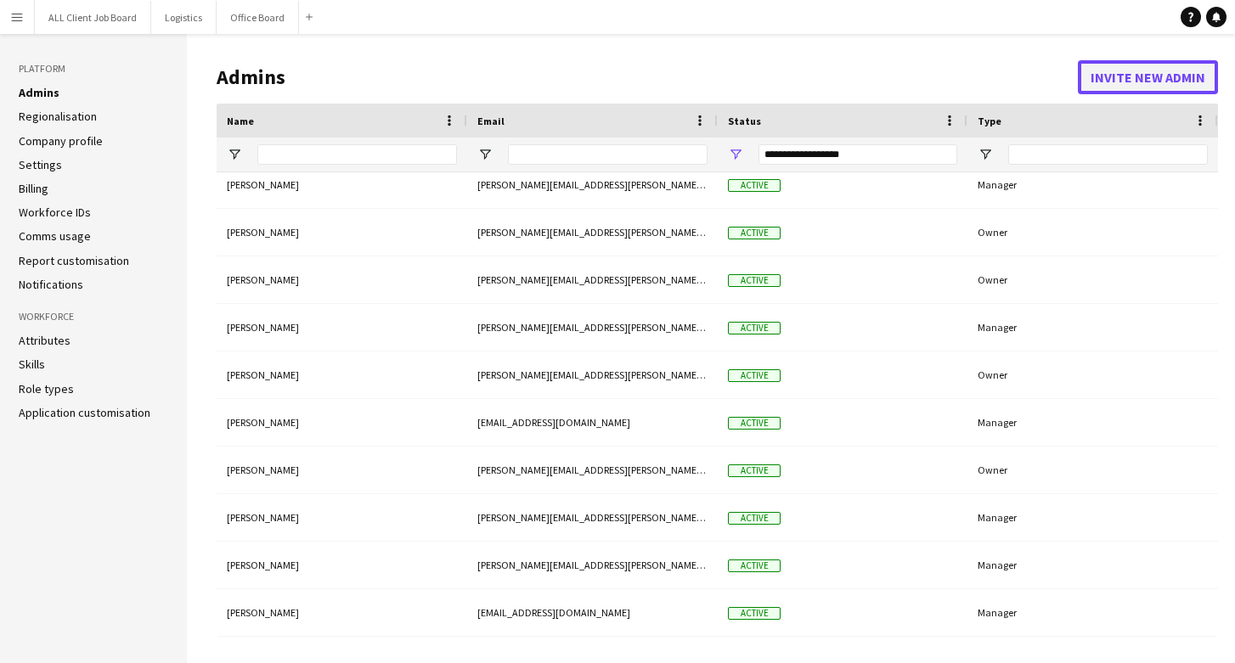
click at [1119, 84] on button "Invite new admin" at bounding box center [1148, 77] width 140 height 34
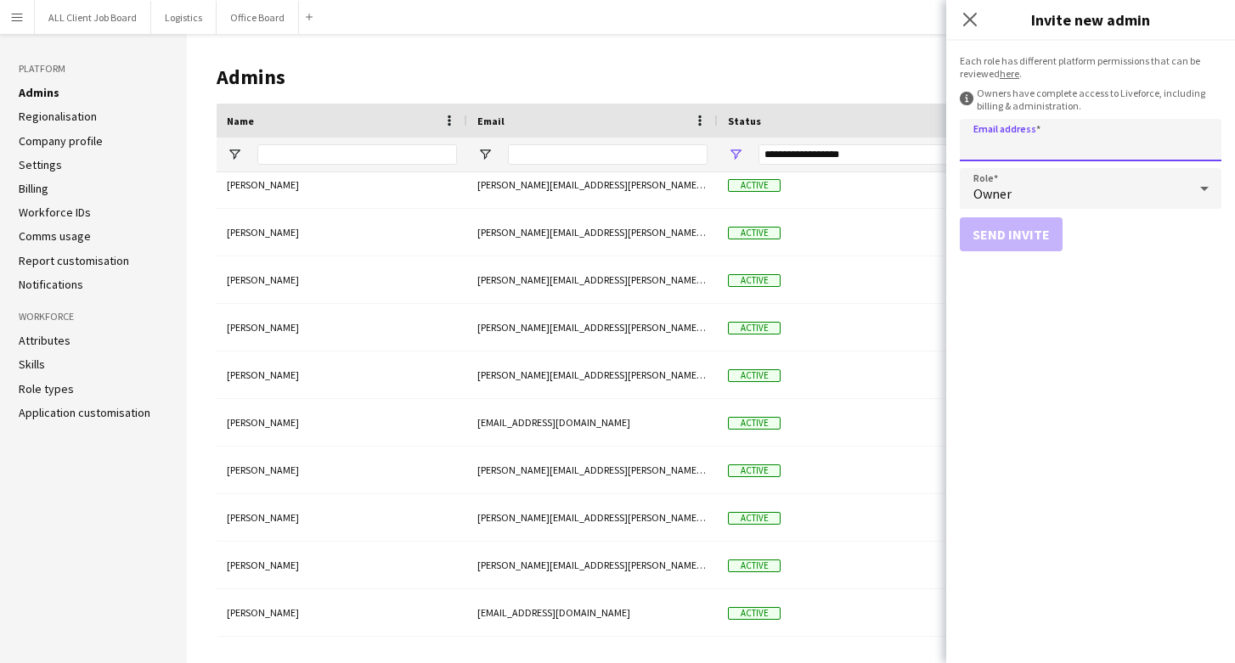
click at [1033, 138] on input "Email address" at bounding box center [1091, 140] width 262 height 42
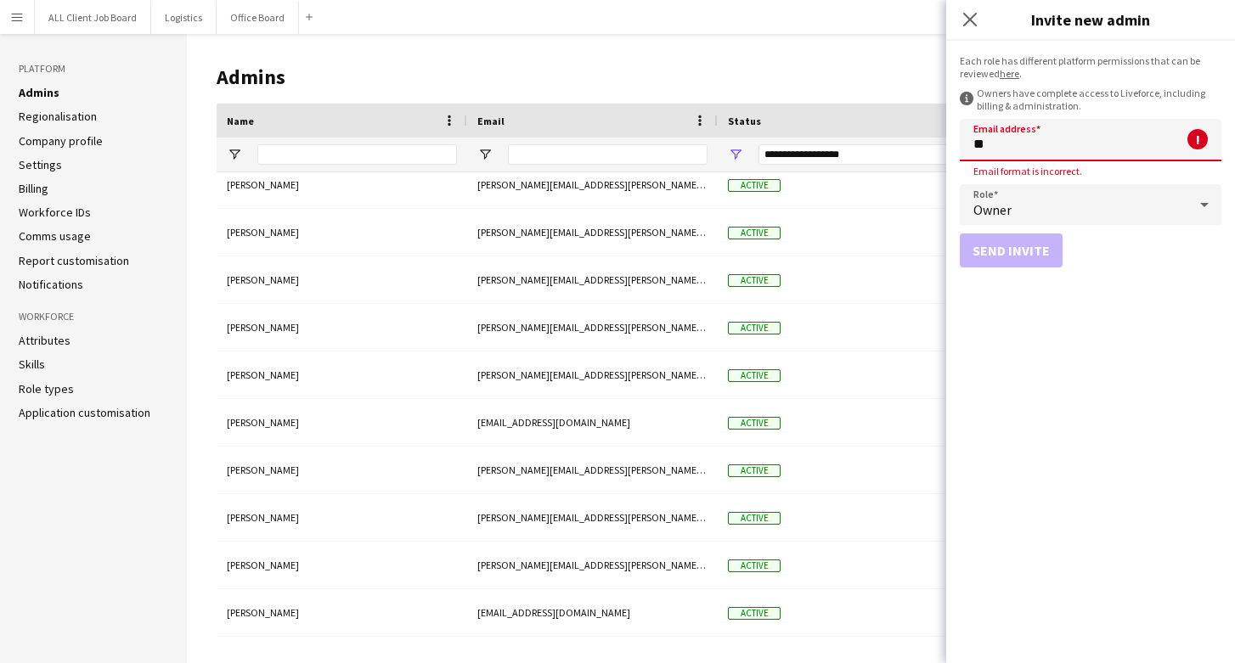
type input "*"
paste input "**********"
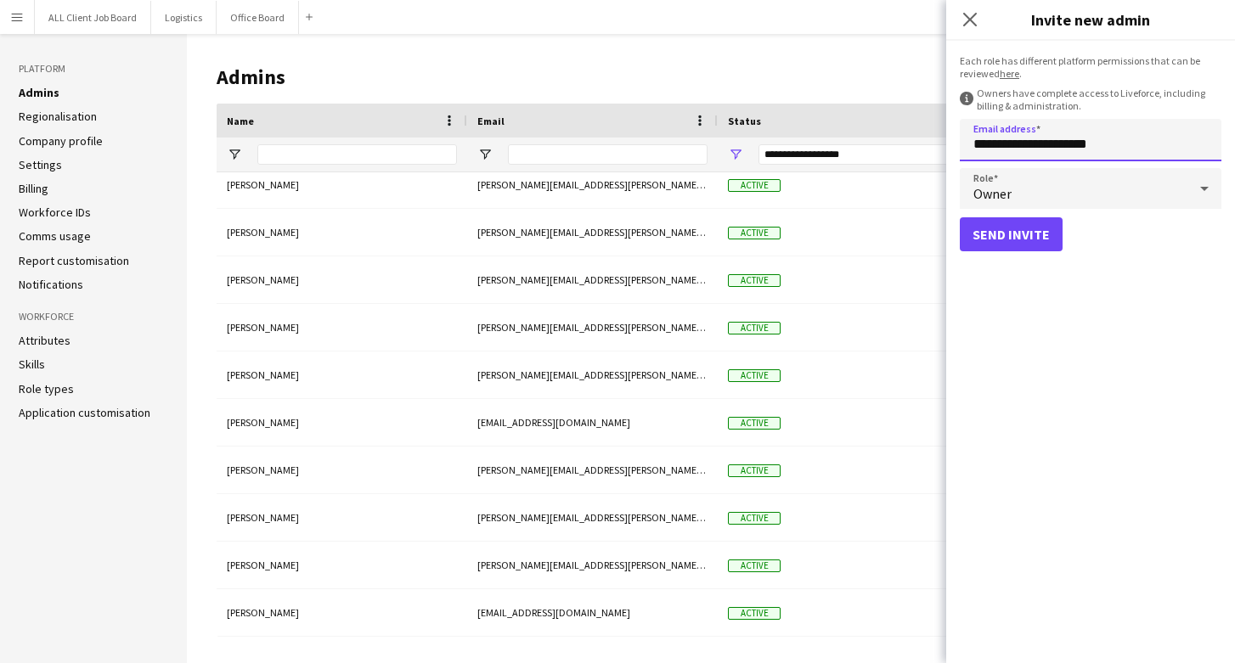
type input "**********"
click at [1172, 199] on div "Owner" at bounding box center [1074, 188] width 228 height 41
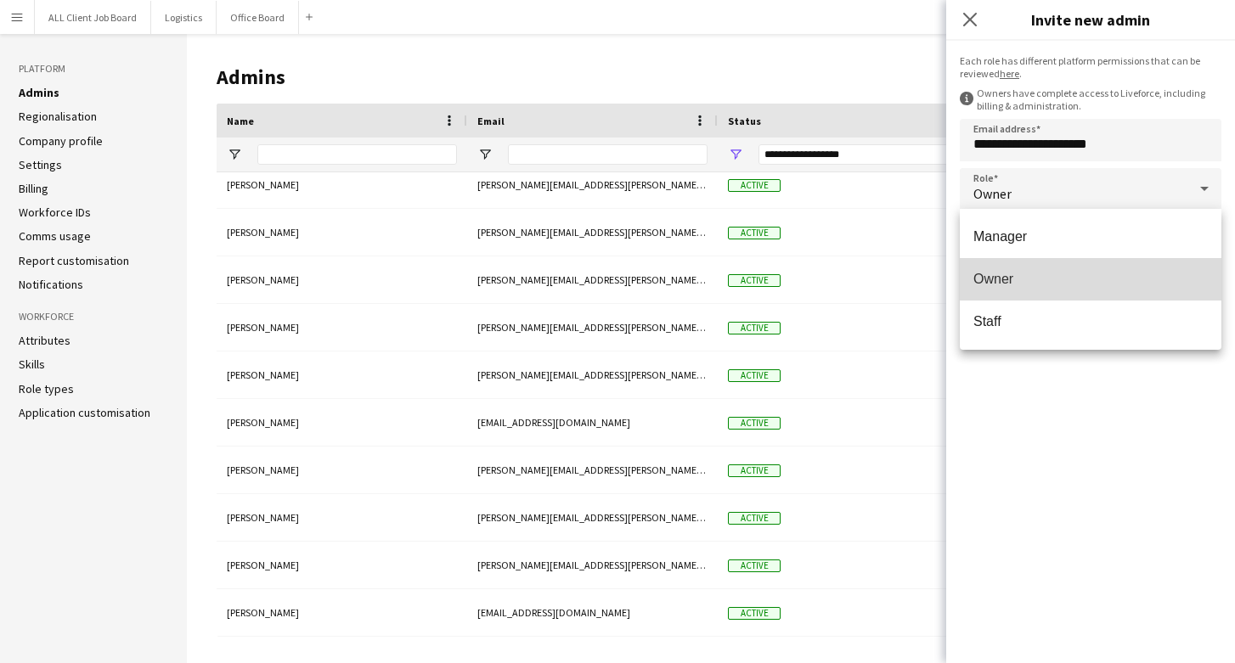
click at [1102, 285] on span "Owner" at bounding box center [1090, 279] width 234 height 16
